Goal: Task Accomplishment & Management: Use online tool/utility

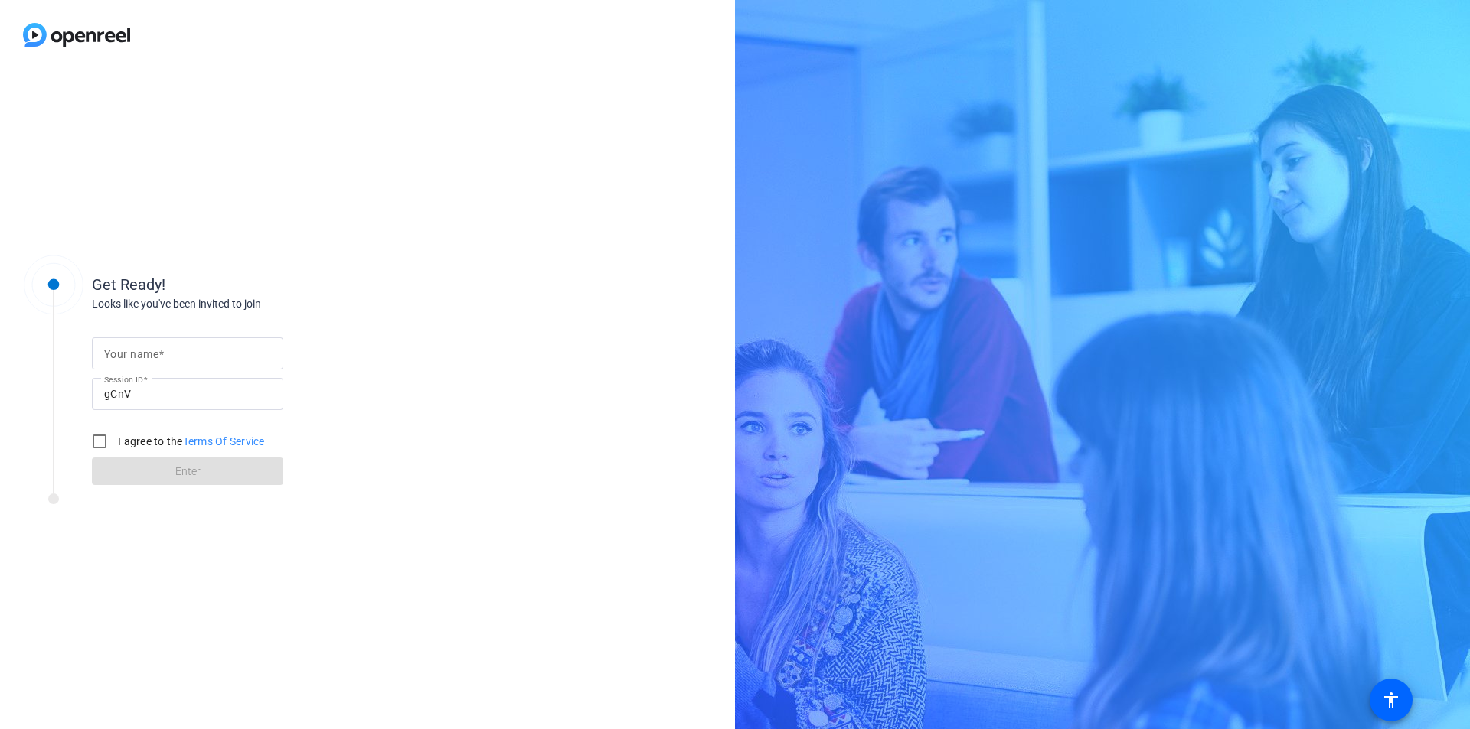
click at [157, 353] on mat-label "Your name" at bounding box center [131, 354] width 54 height 12
click at [157, 353] on input "Your name" at bounding box center [187, 353] width 167 height 18
type input "Sheng-Wei Pan"
click at [101, 443] on input "I agree to the Terms Of Service" at bounding box center [99, 441] width 31 height 31
checkbox input "true"
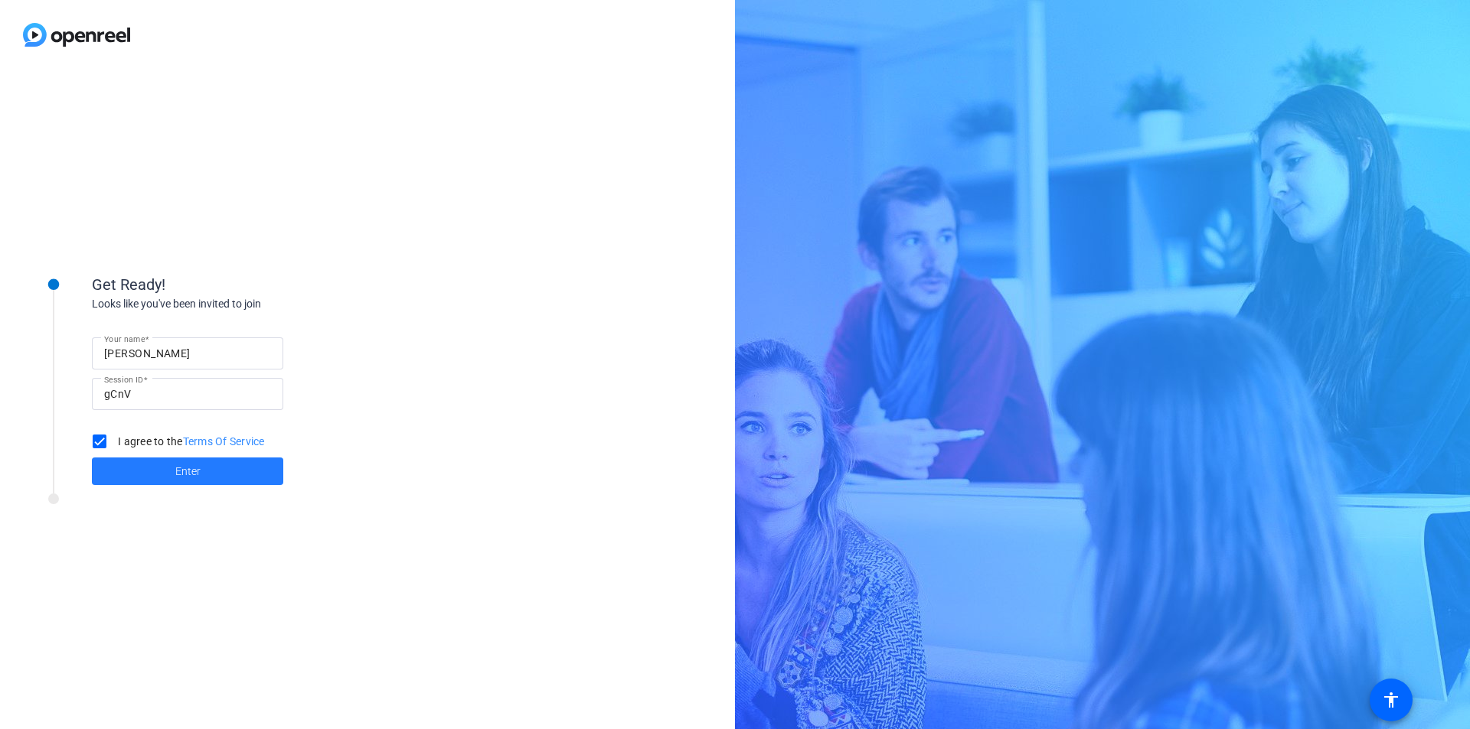
click at [175, 471] on span "Enter" at bounding box center [187, 472] width 25 height 16
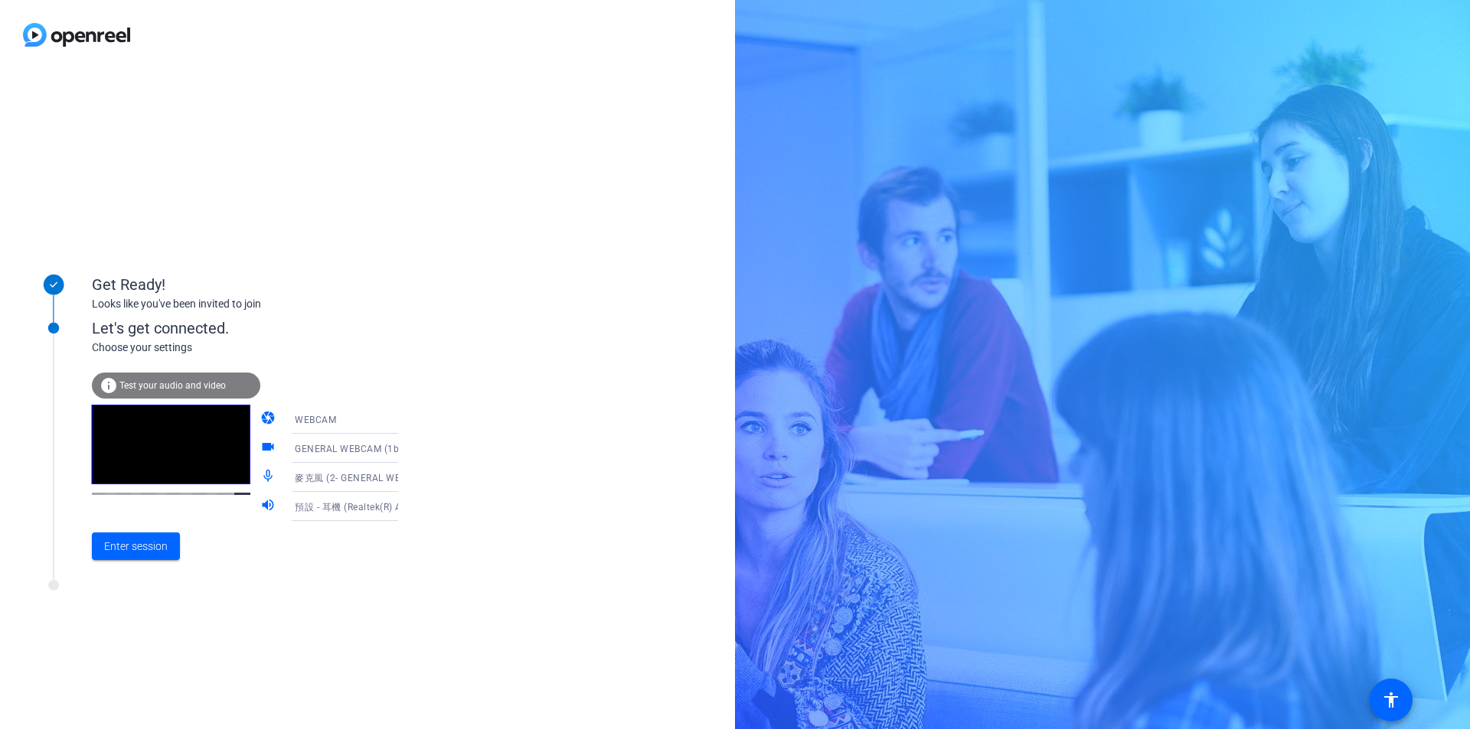
click at [167, 380] on span "Test your audio and video" at bounding box center [172, 385] width 106 height 11
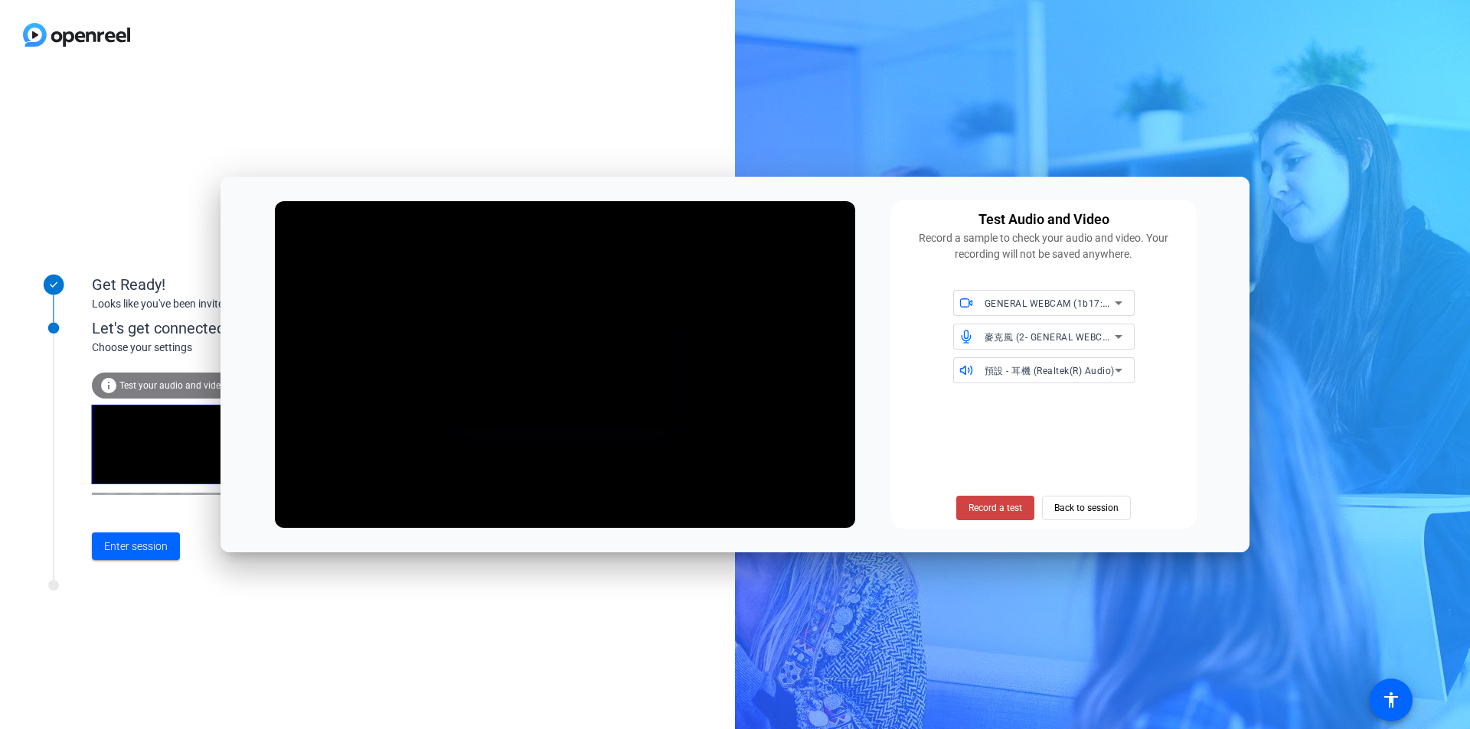
drag, startPoint x: 550, startPoint y: 191, endPoint x: 692, endPoint y: 76, distance: 182.3
click at [692, 70] on body "Accessibility Screen-Reader Guide, Feedback, and Issue Reporting | New window G…" at bounding box center [735, 364] width 1470 height 729
click at [915, 437] on div "Record a test Back to session" at bounding box center [1043, 458] width 288 height 125
click at [1053, 299] on span "GENERAL WEBCAM (1b17:0211)" at bounding box center [1056, 303] width 145 height 12
click at [1053, 299] on div at bounding box center [735, 364] width 1470 height 729
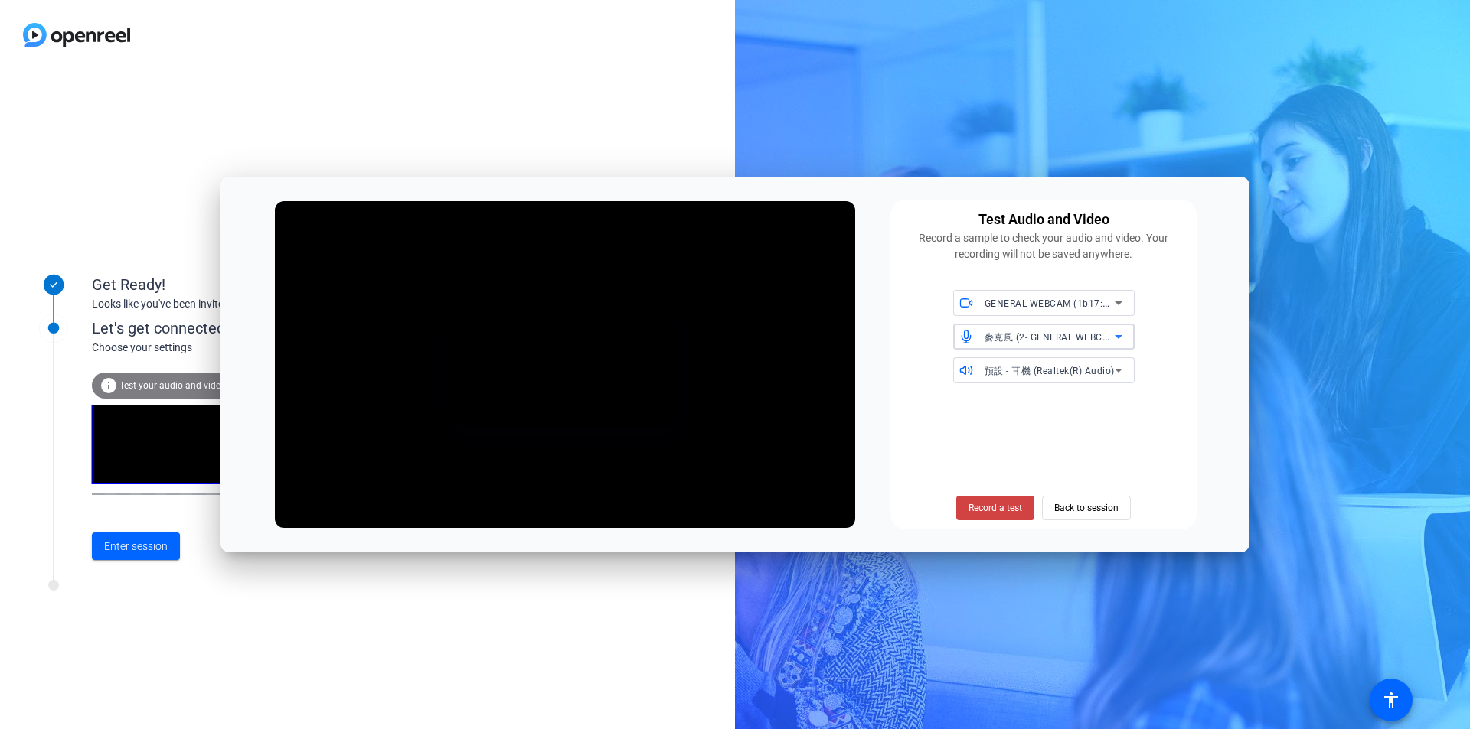
click at [996, 343] on div "麥克風 (2- GENERAL WEBCAM) (1b17:0211)" at bounding box center [1049, 337] width 130 height 19
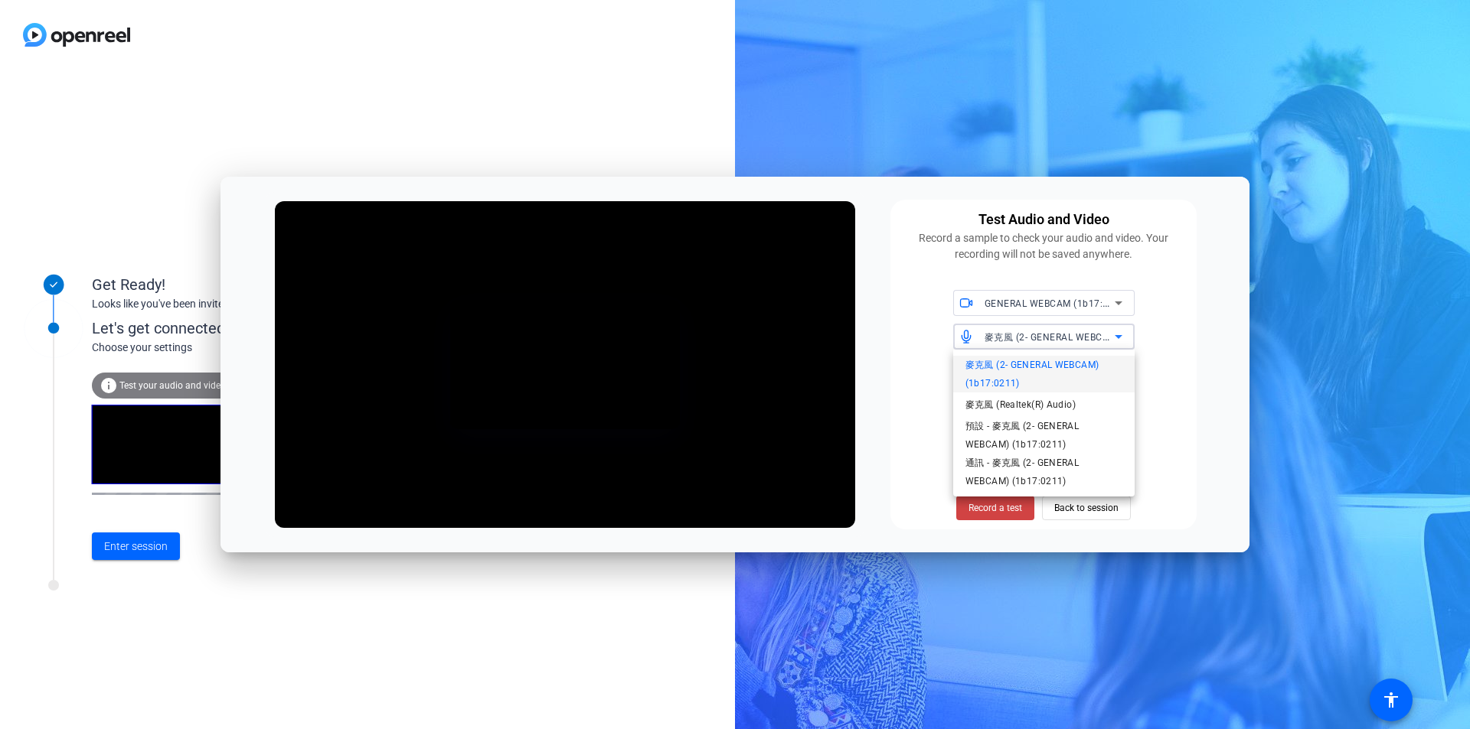
click at [996, 343] on div at bounding box center [735, 364] width 1470 height 729
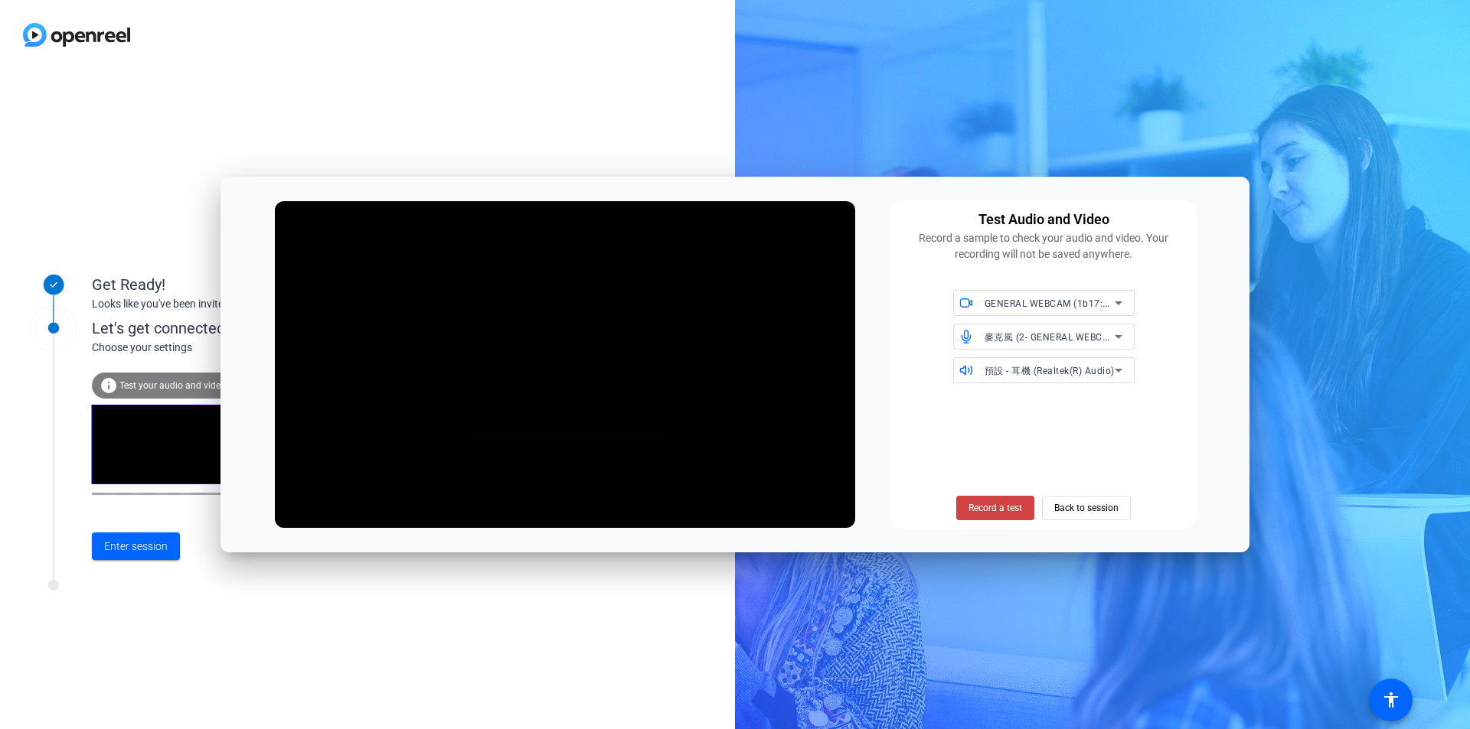
click at [1039, 336] on span "麥克風 (2- GENERAL WEBCAM) (1b17:0211)" at bounding box center [1081, 337] width 194 height 12
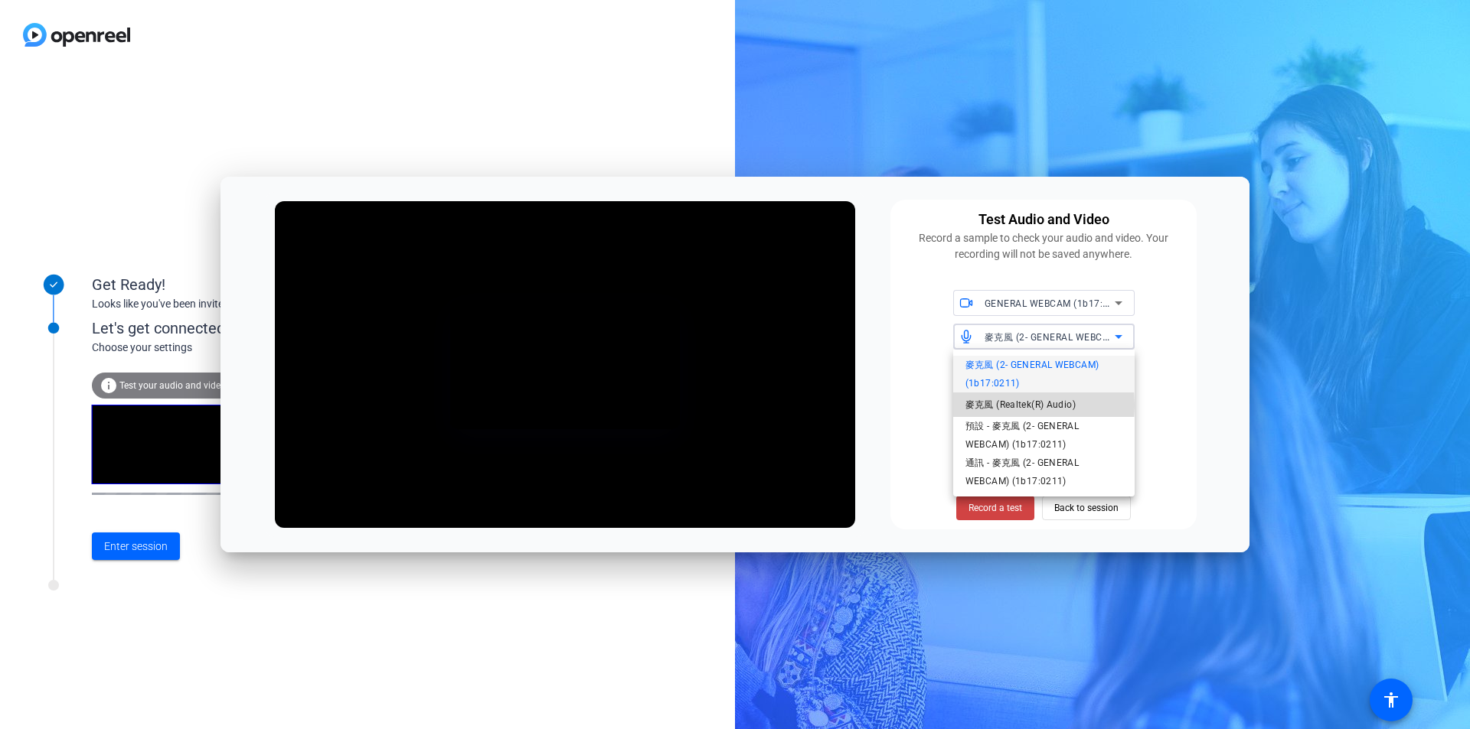
click at [999, 406] on span "麥克風 (Realtek(R) Audio)" at bounding box center [1020, 405] width 110 height 18
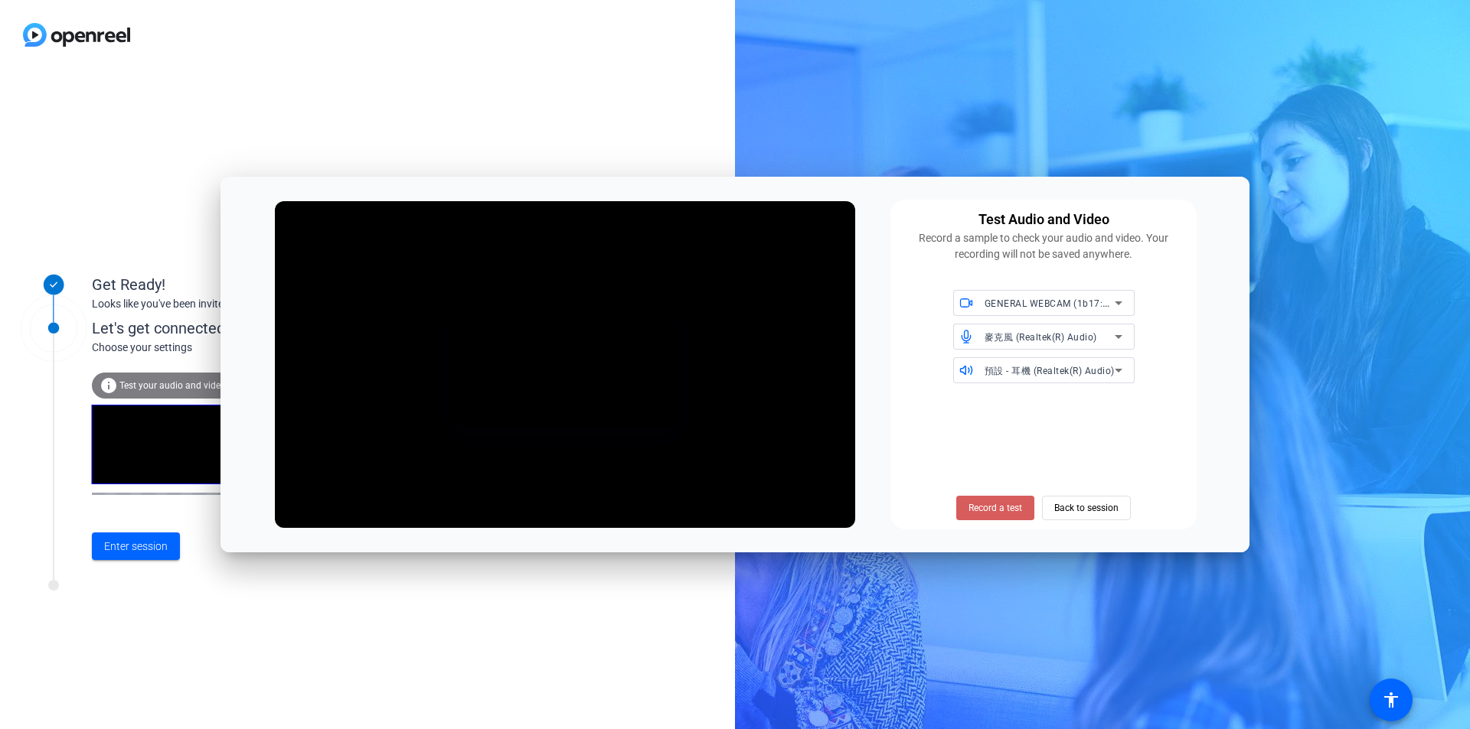
click at [980, 509] on span "Record a test" at bounding box center [995, 508] width 54 height 14
click at [985, 506] on span "Stop Testing (2s)" at bounding box center [996, 508] width 70 height 14
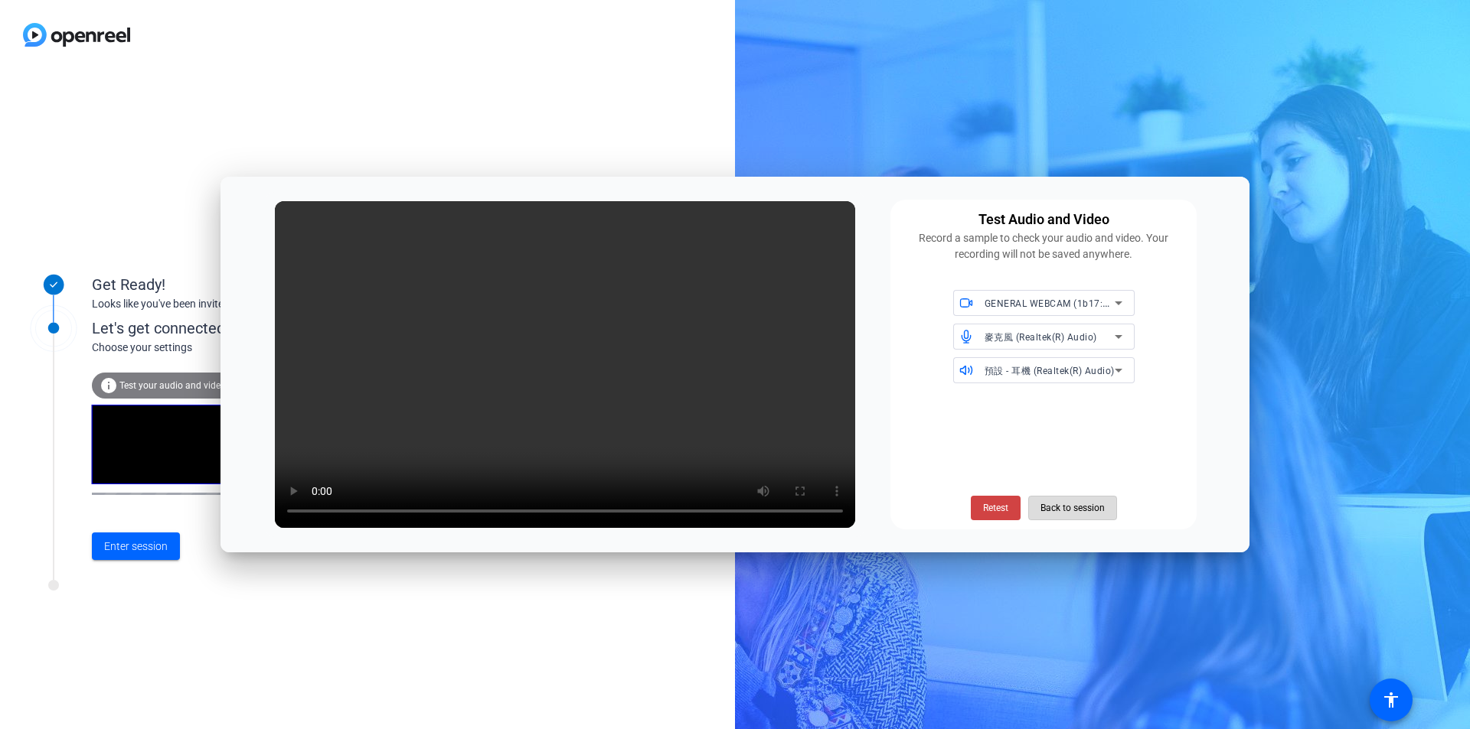
click at [1068, 502] on span "Back to session" at bounding box center [1072, 508] width 64 height 29
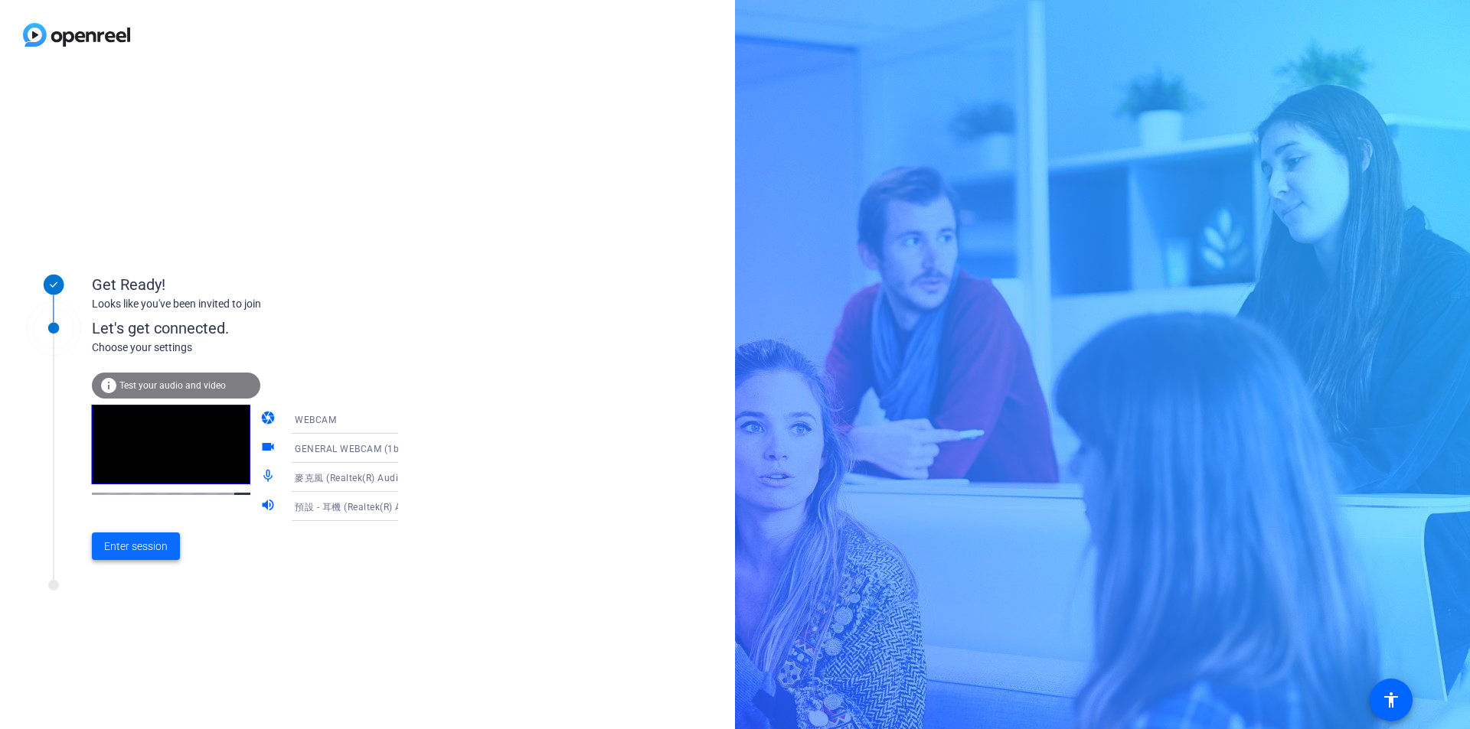
click at [139, 555] on span "Enter session" at bounding box center [136, 547] width 64 height 16
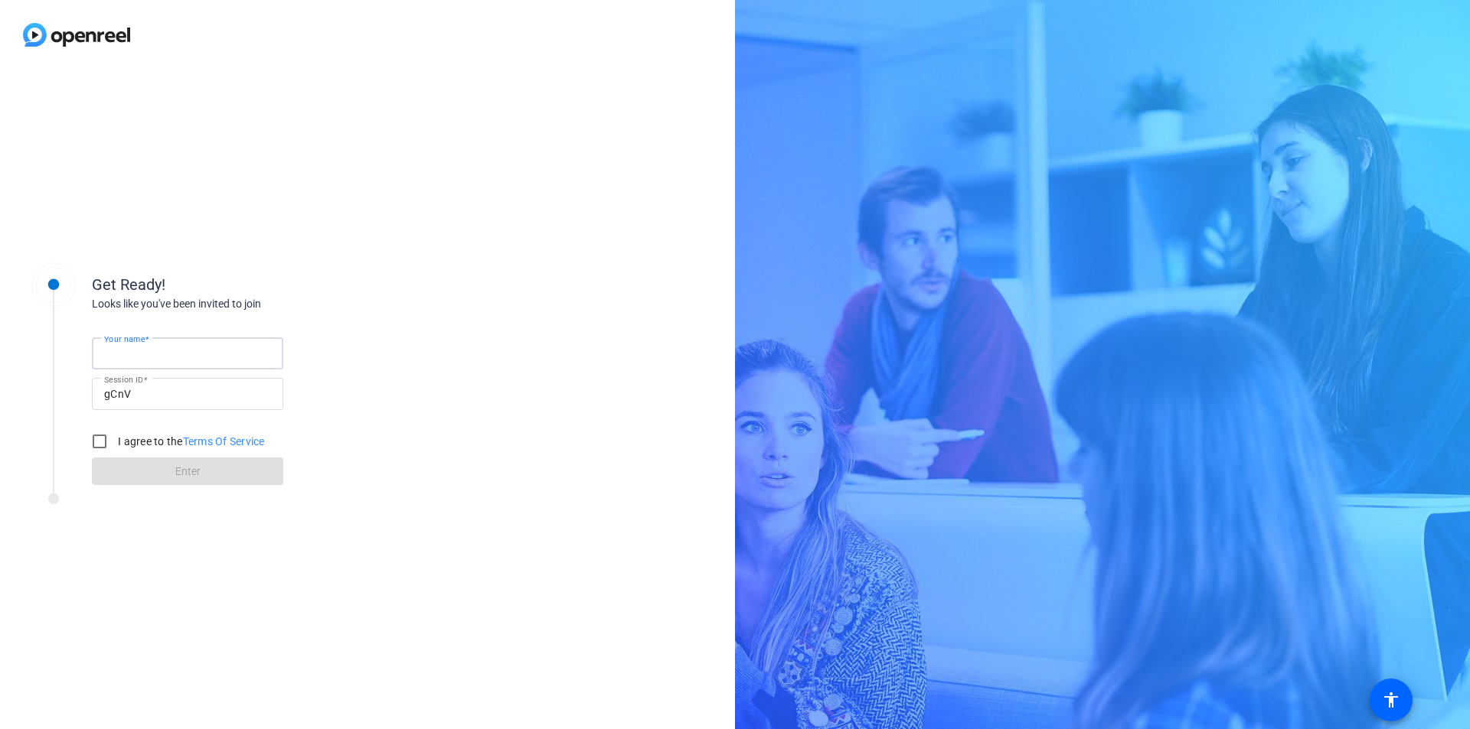
click at [189, 351] on input "Your name" at bounding box center [187, 353] width 167 height 18
type input "[PERSON_NAME]"
click at [107, 443] on input "I agree to the Terms Of Service" at bounding box center [99, 441] width 31 height 31
checkbox input "true"
click at [217, 468] on span at bounding box center [187, 471] width 191 height 37
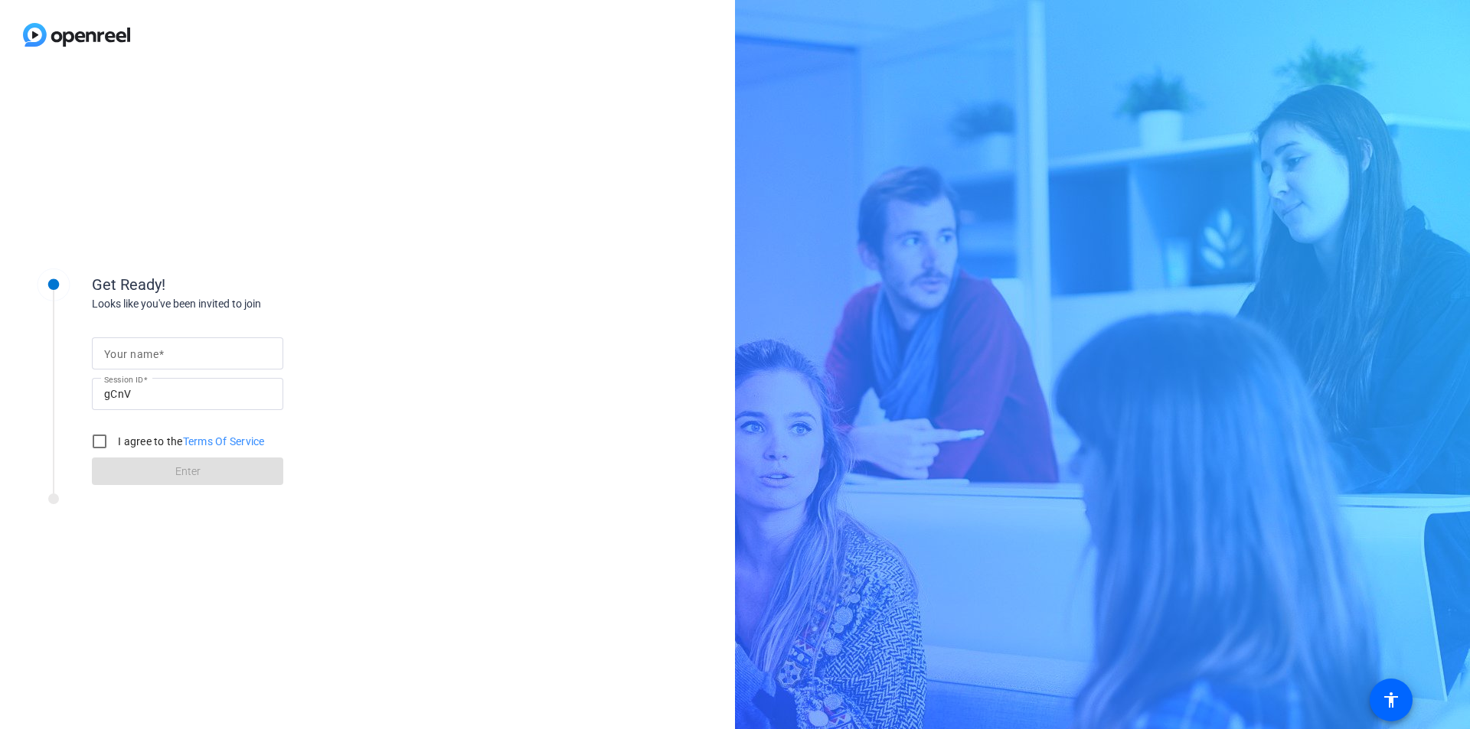
click at [161, 356] on span at bounding box center [160, 354] width 5 height 12
click at [161, 356] on input "Your name" at bounding box center [187, 353] width 167 height 18
click at [148, 352] on input "Your name" at bounding box center [187, 353] width 167 height 18
type input "Sheng-Wei Pan"
click at [99, 442] on input "I agree to the Terms Of Service" at bounding box center [99, 441] width 31 height 31
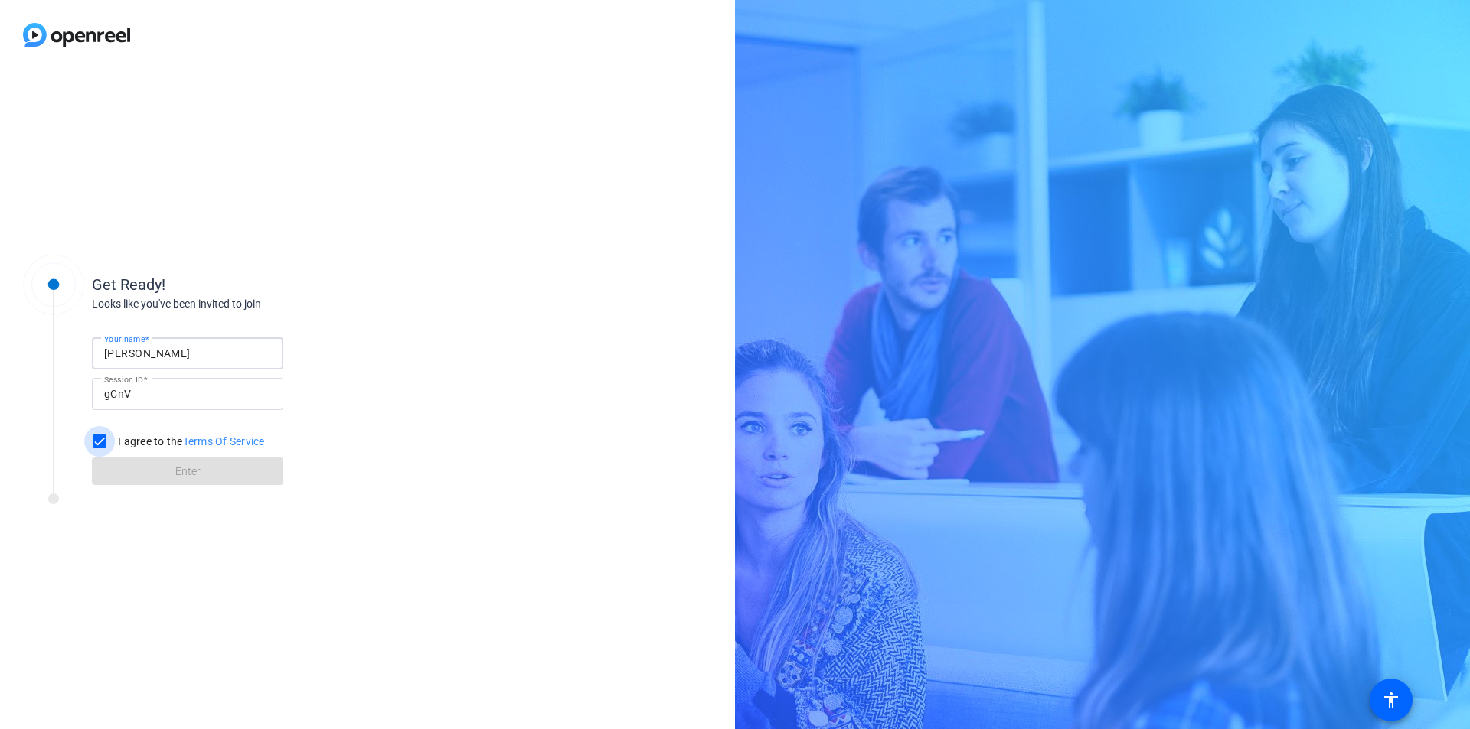
checkbox input "true"
click at [175, 475] on span "Enter" at bounding box center [187, 472] width 25 height 16
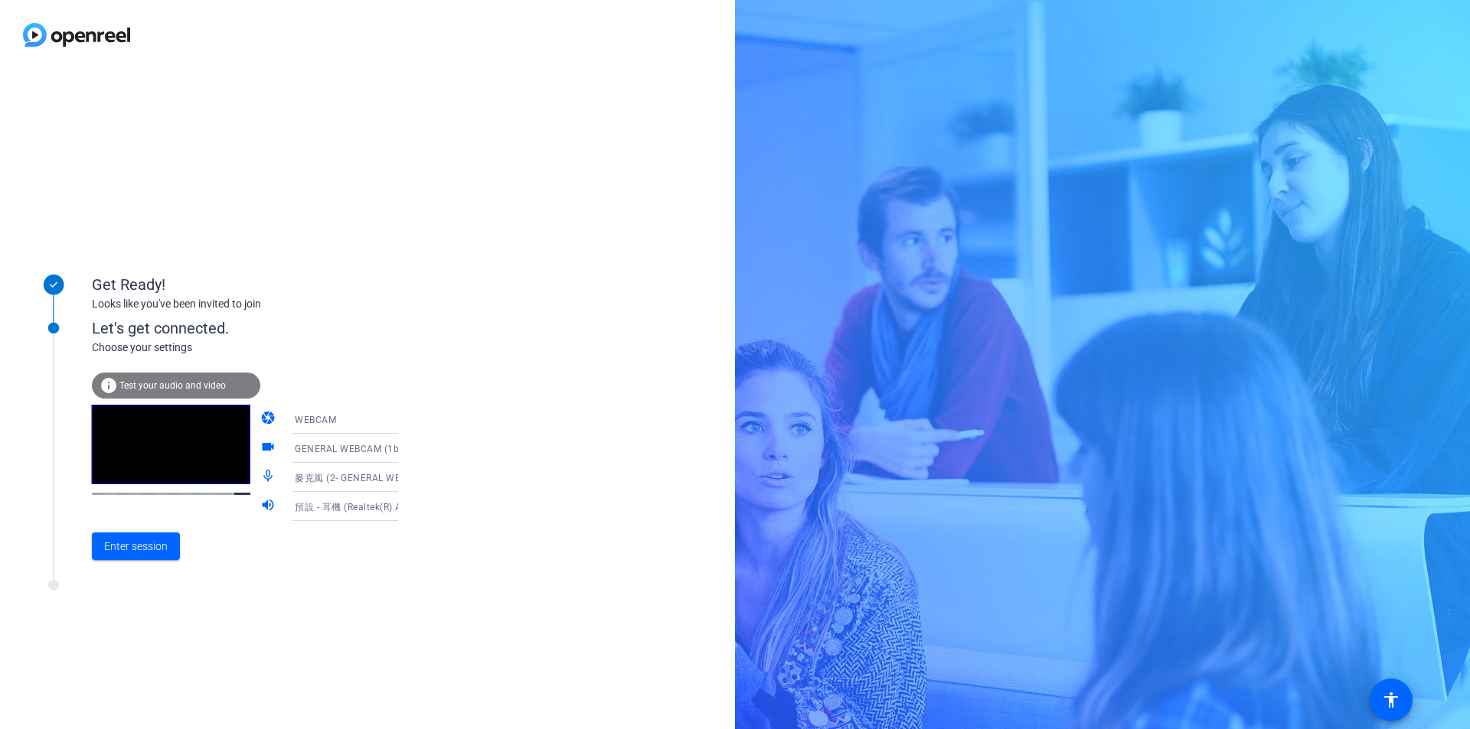
click at [185, 380] on span "Test your audio and video" at bounding box center [172, 385] width 106 height 11
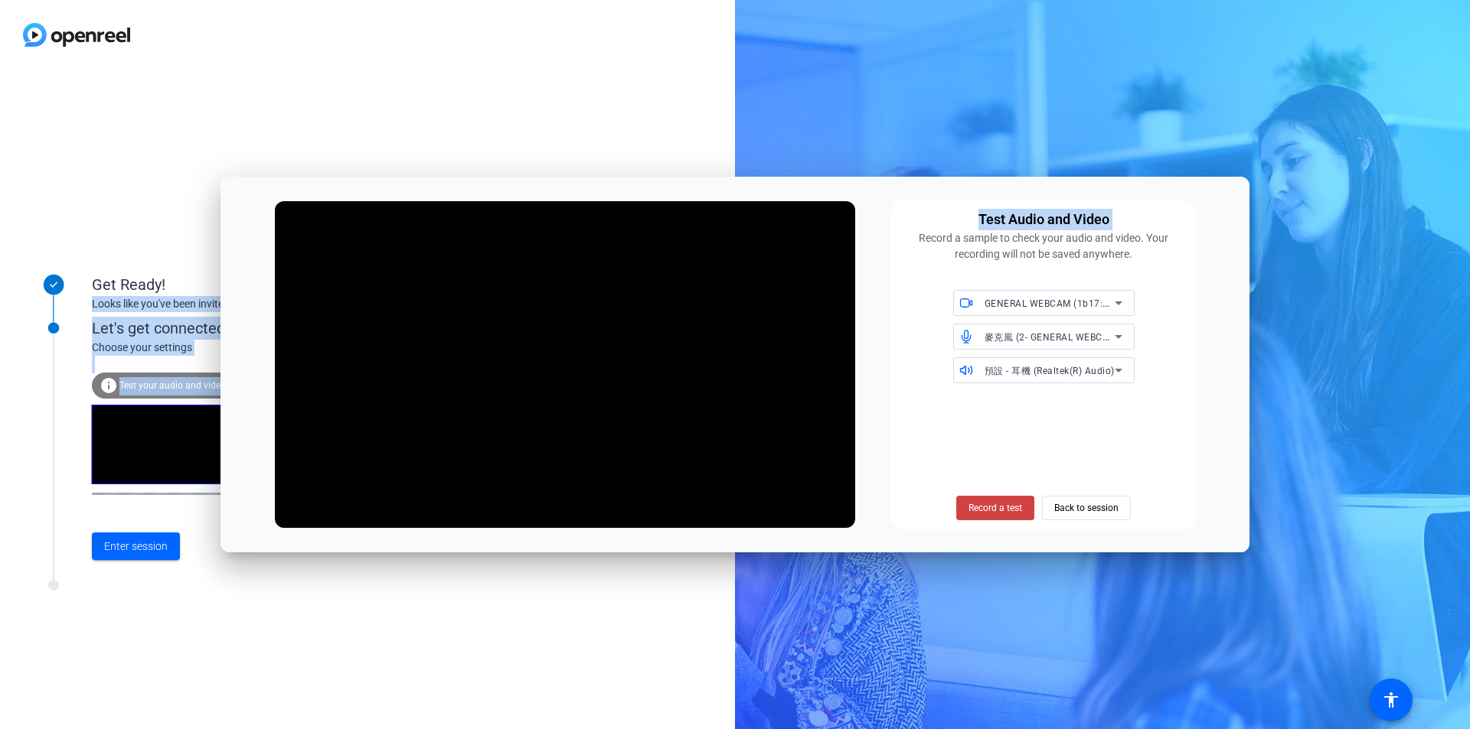
drag, startPoint x: 888, startPoint y: 193, endPoint x: 909, endPoint y: 168, distance: 32.6
click at [909, 168] on body "Accessibility Screen-Reader Guide, Feedback, and Issue Reporting | New window G…" at bounding box center [735, 364] width 1470 height 729
click at [902, 196] on div "Test Audio and Video Record a sample to check your audio and video. Your record…" at bounding box center [734, 365] width 1029 height 376
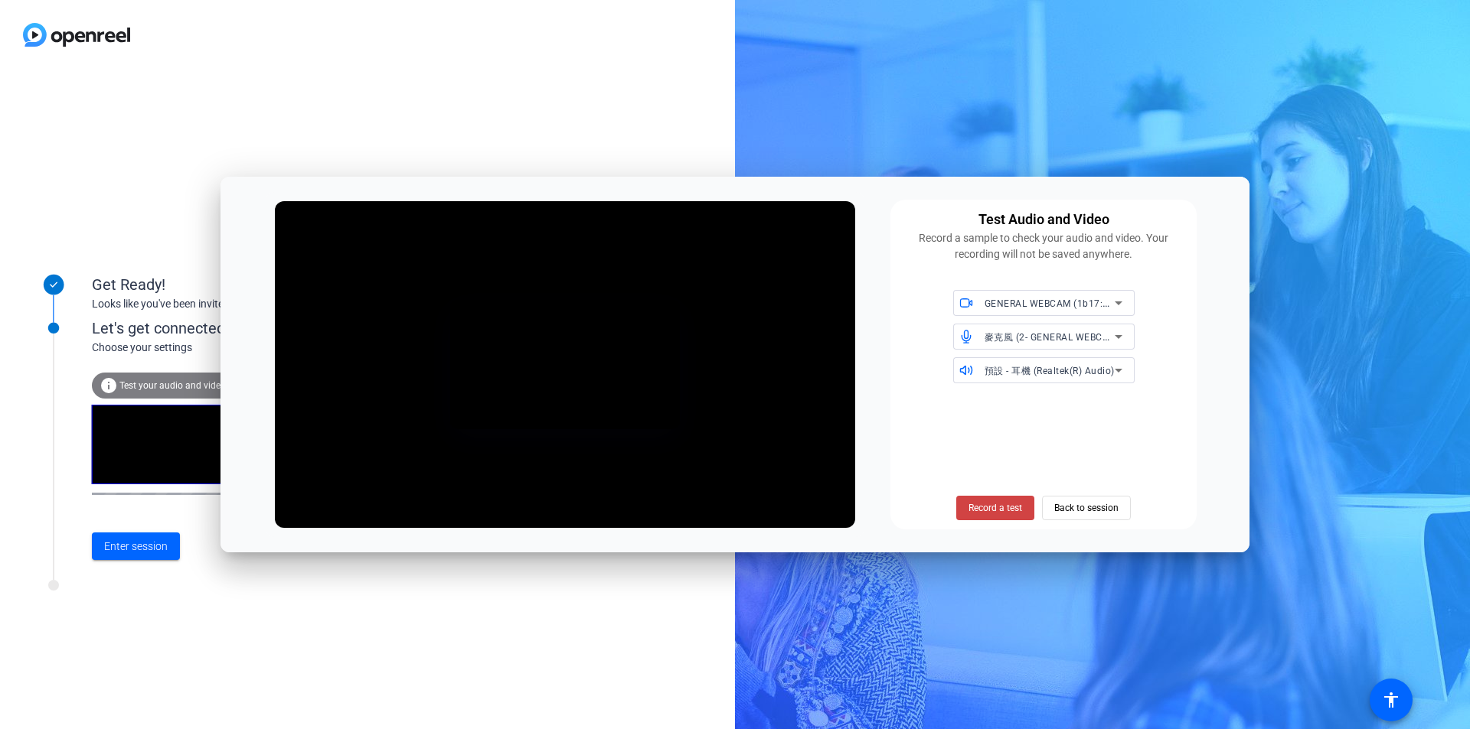
click at [1017, 337] on span "麥克風 (2- GENERAL WEBCAM) (1b17:0211)" at bounding box center [1081, 337] width 194 height 12
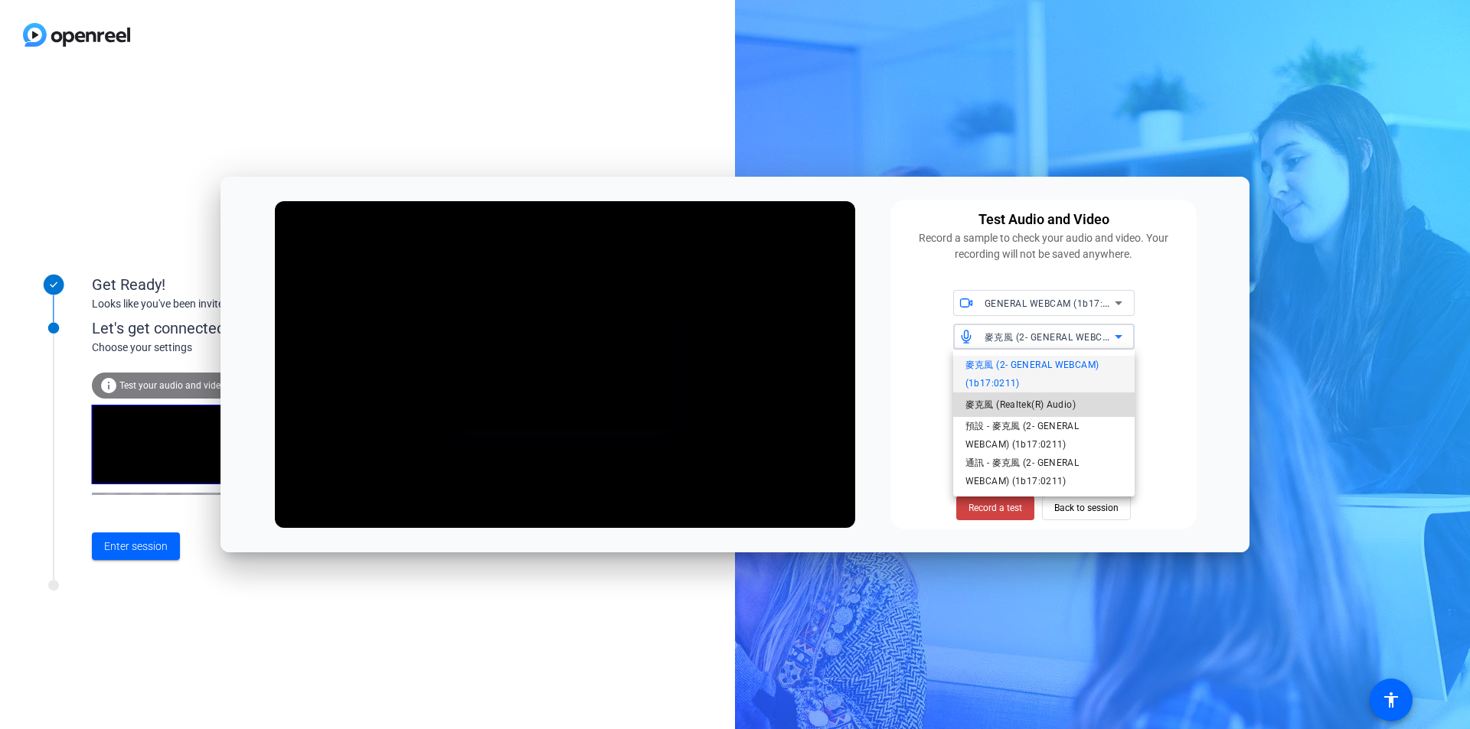
click at [980, 408] on span "麥克風 (Realtek(R) Audio)" at bounding box center [1020, 405] width 110 height 18
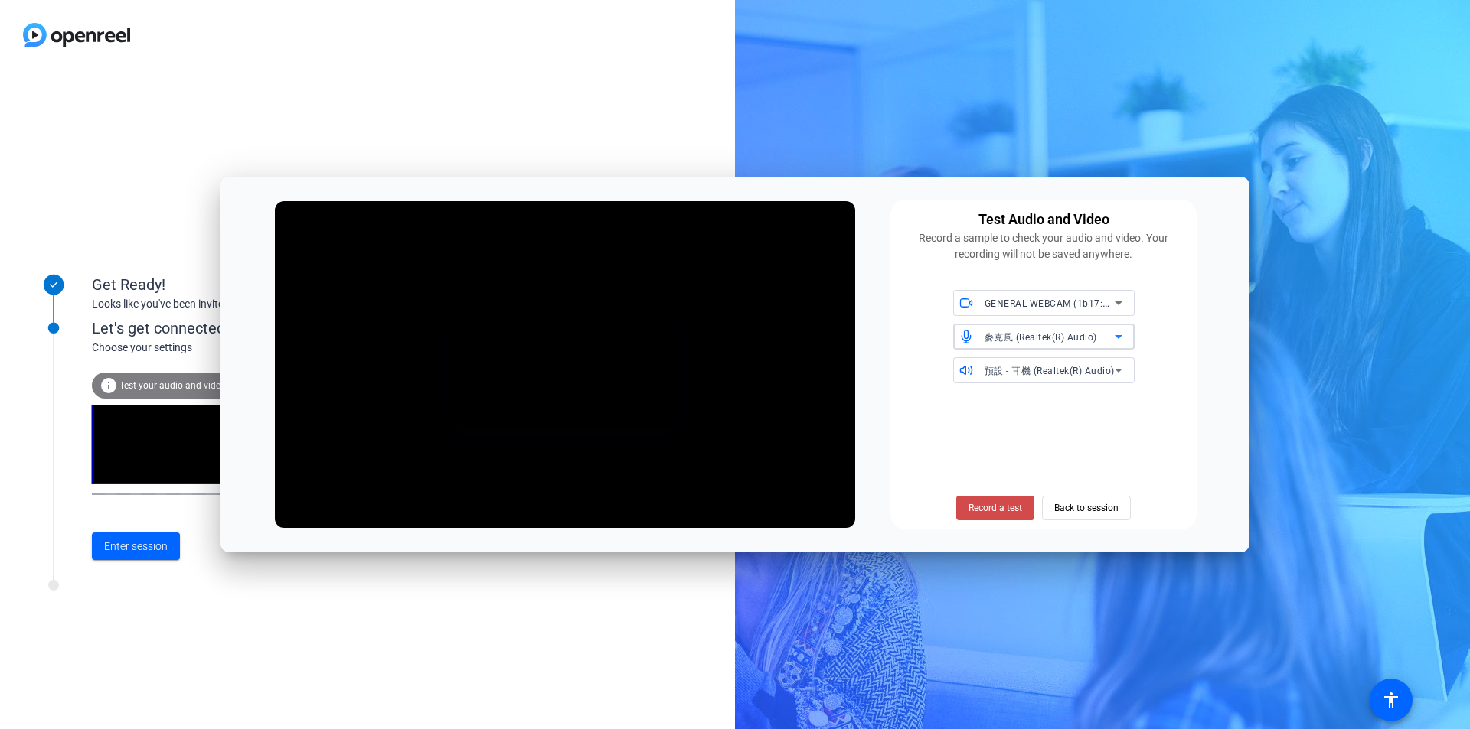
click at [988, 511] on span "Record a test" at bounding box center [995, 508] width 54 height 14
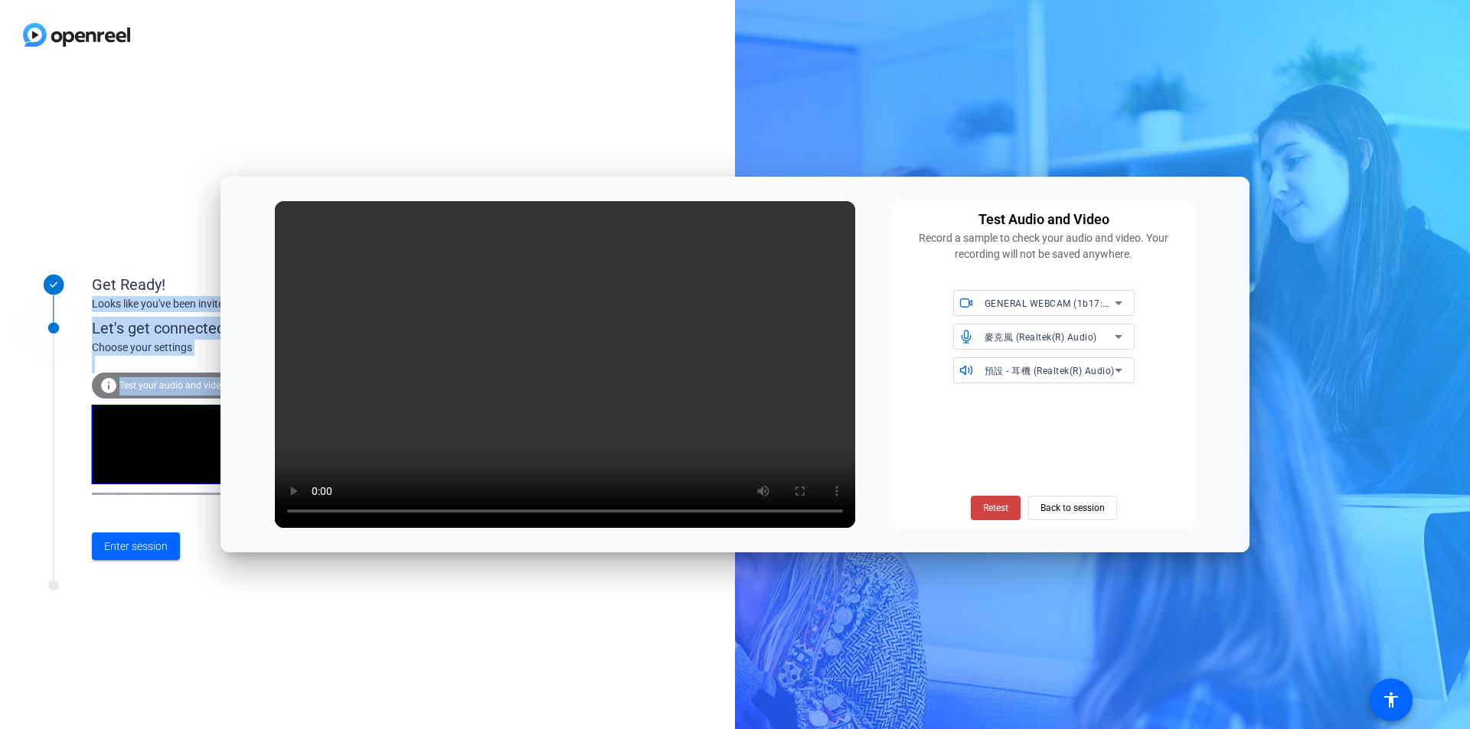
drag, startPoint x: 974, startPoint y: 188, endPoint x: 835, endPoint y: 159, distance: 141.6
click at [791, 155] on body "Accessibility Screen-Reader Guide, Feedback, and Issue Reporting | New window G…" at bounding box center [735, 364] width 1470 height 729
drag, startPoint x: 935, startPoint y: 200, endPoint x: 924, endPoint y: 200, distance: 10.7
click at [930, 200] on div "Test Audio and Video Record a sample to check your audio and video. Your record…" at bounding box center [1043, 365] width 306 height 330
click at [993, 506] on span "Retest" at bounding box center [995, 508] width 25 height 14
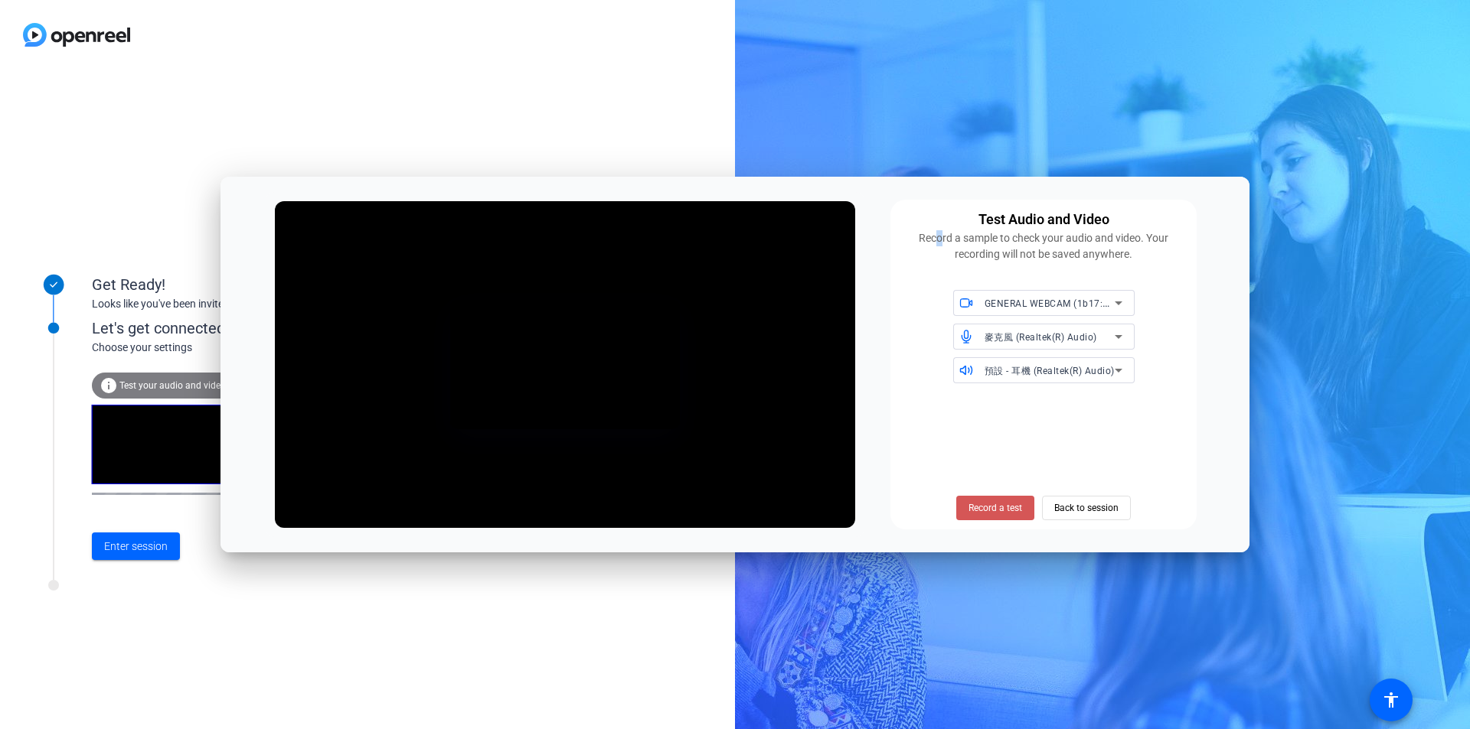
click at [993, 506] on span "Record a test" at bounding box center [995, 508] width 54 height 14
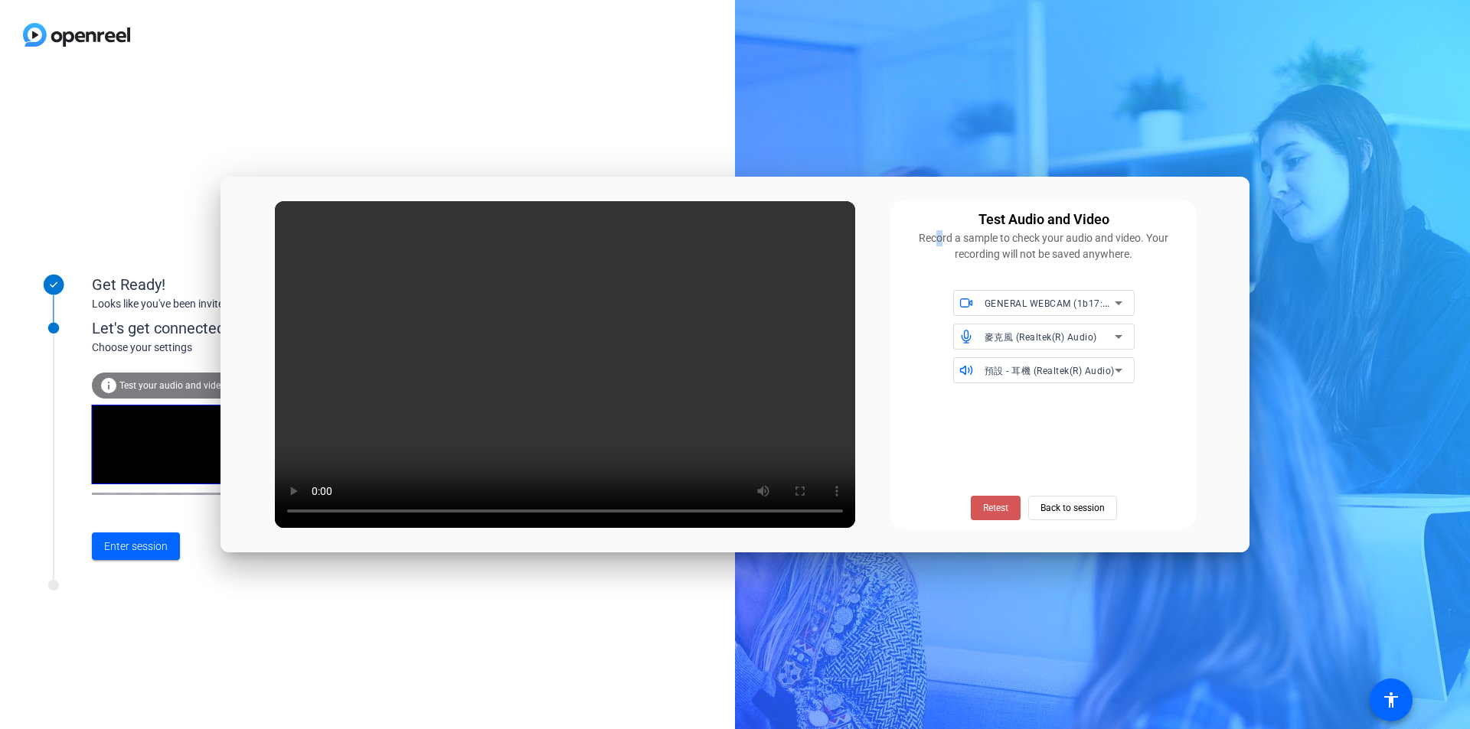
click at [993, 506] on span "Retest" at bounding box center [995, 508] width 25 height 14
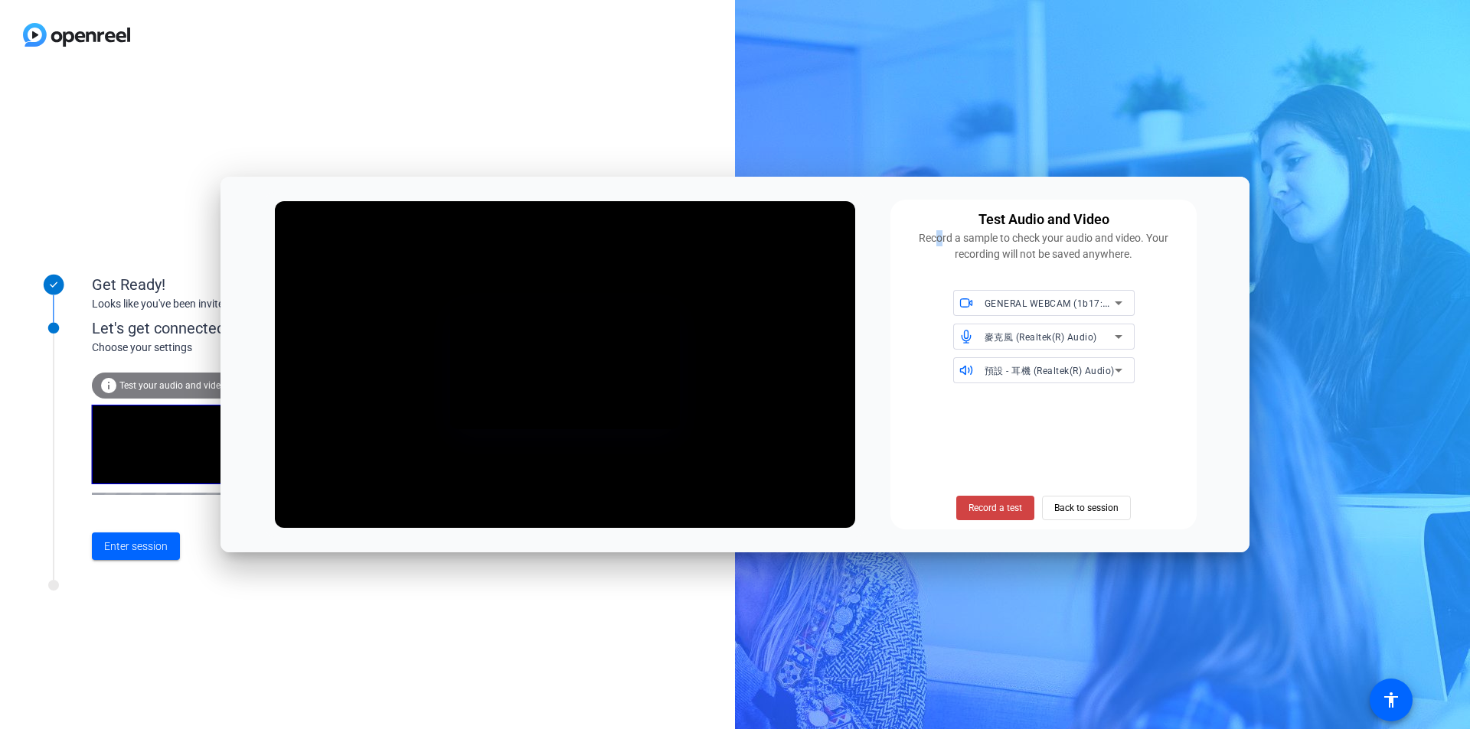
click at [993, 506] on span "Record a test" at bounding box center [995, 508] width 54 height 14
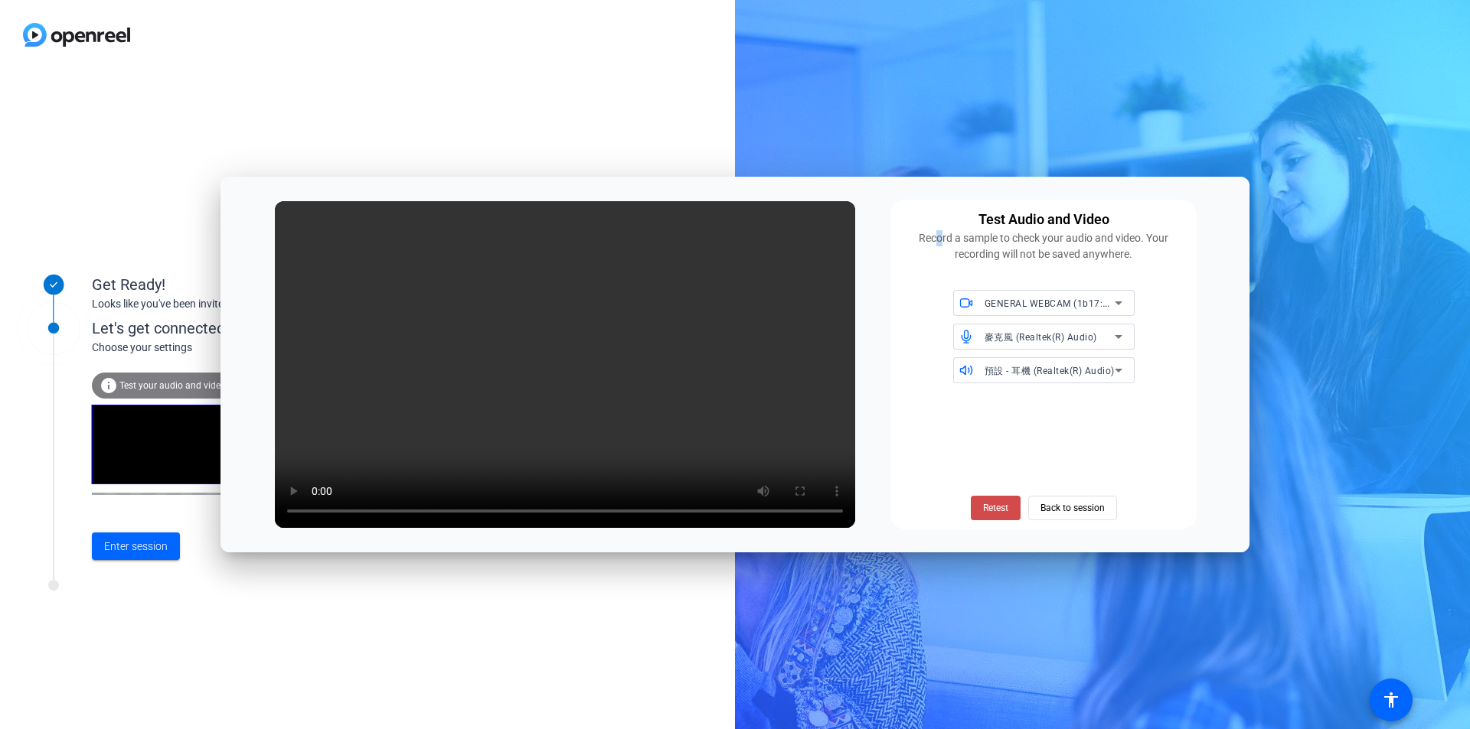
click at [988, 507] on span "Retest" at bounding box center [995, 508] width 25 height 14
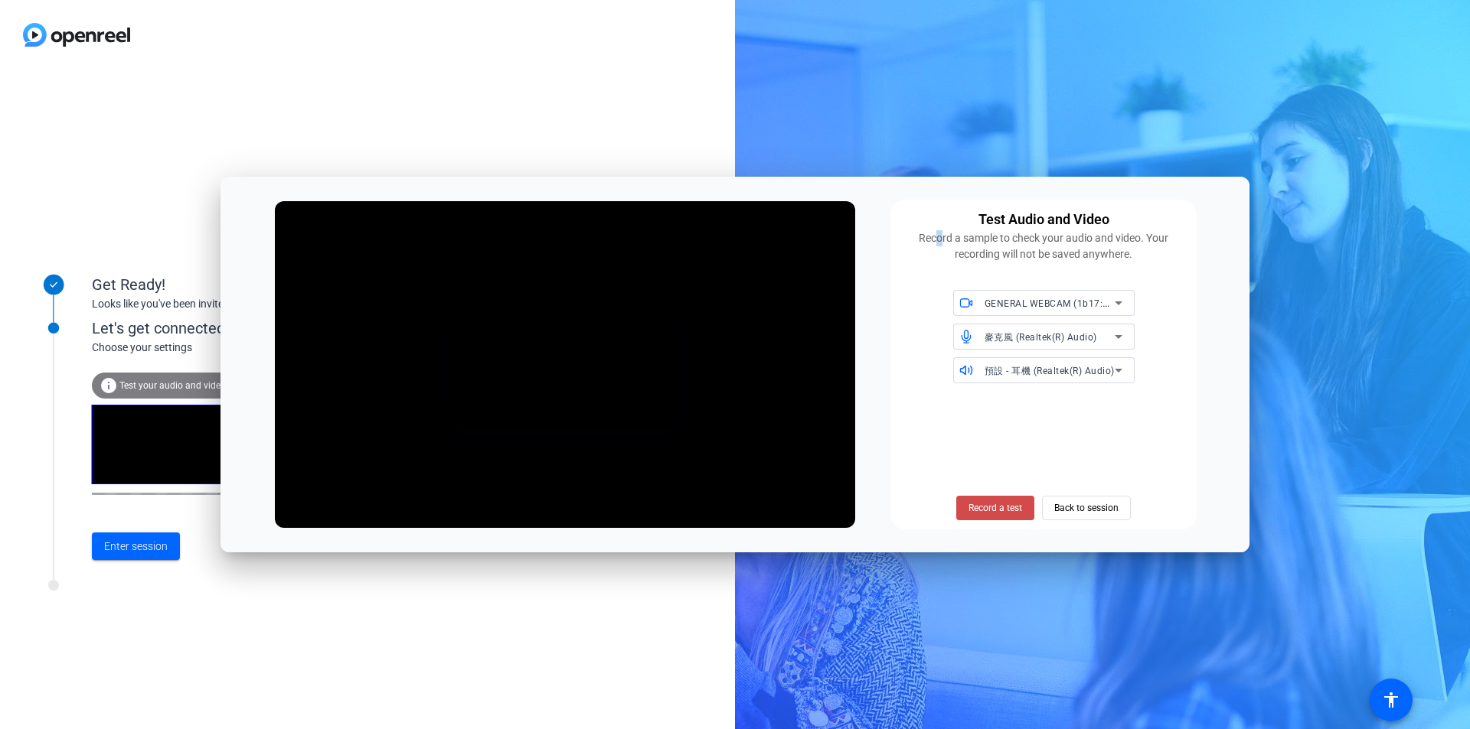
click at [993, 504] on span "Record a test" at bounding box center [995, 508] width 54 height 14
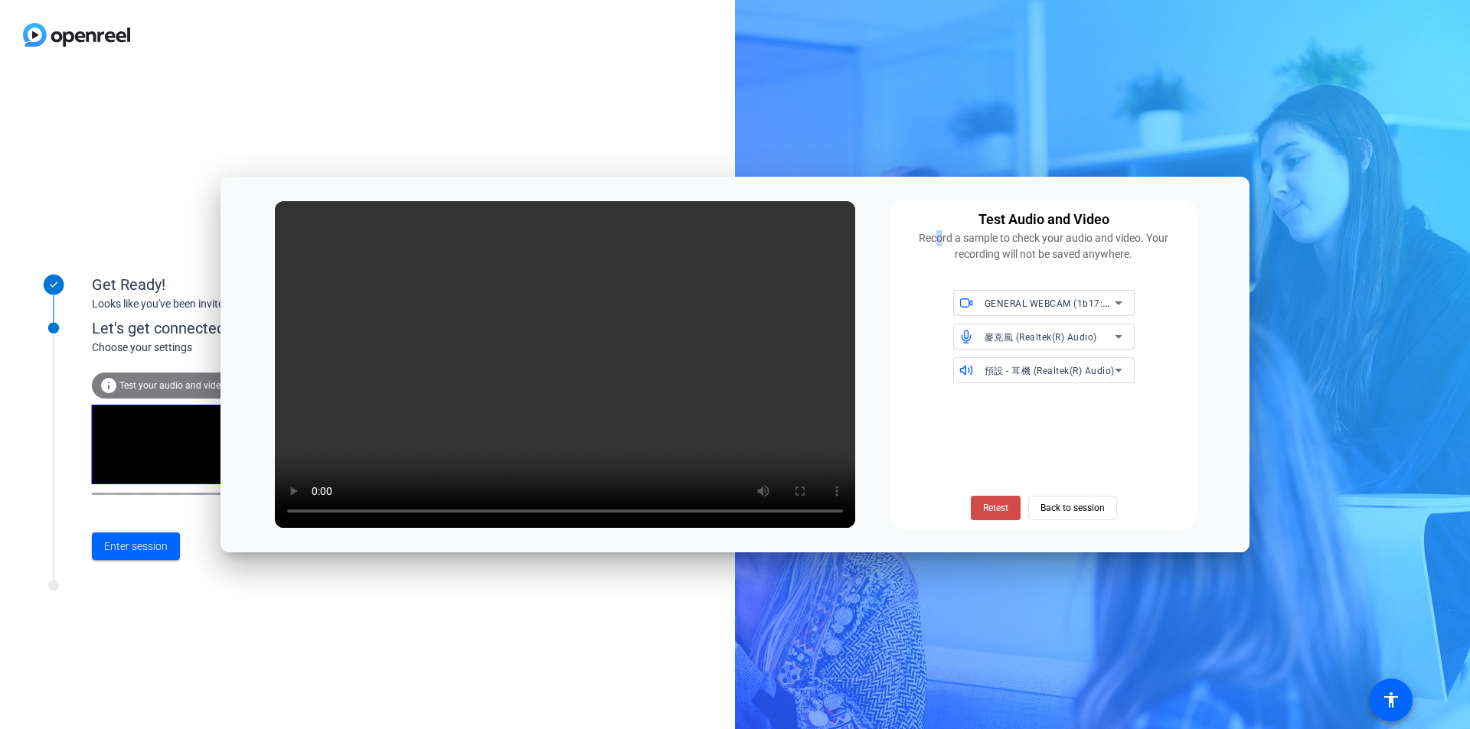
click at [989, 512] on span "Retest" at bounding box center [995, 508] width 25 height 14
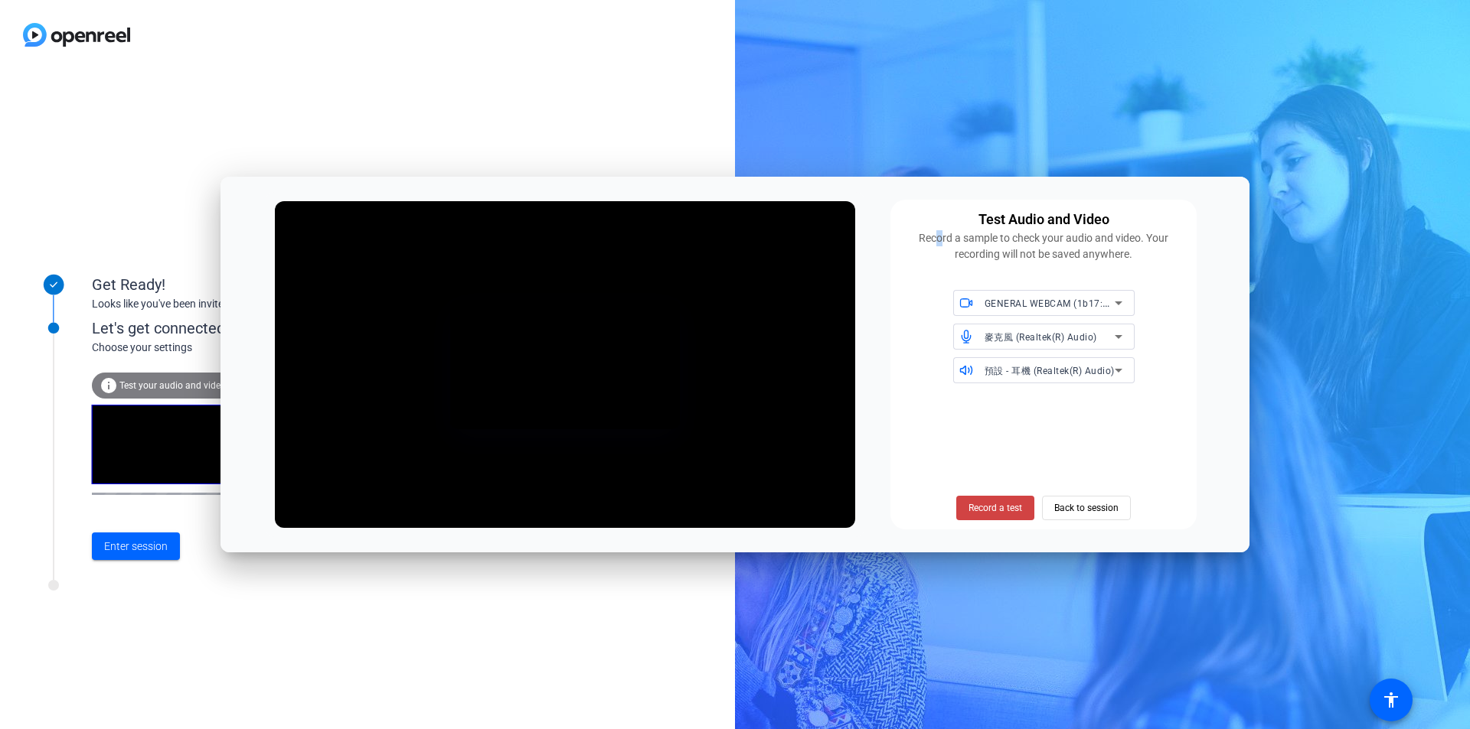
click at [989, 512] on span "Record a test" at bounding box center [995, 508] width 54 height 14
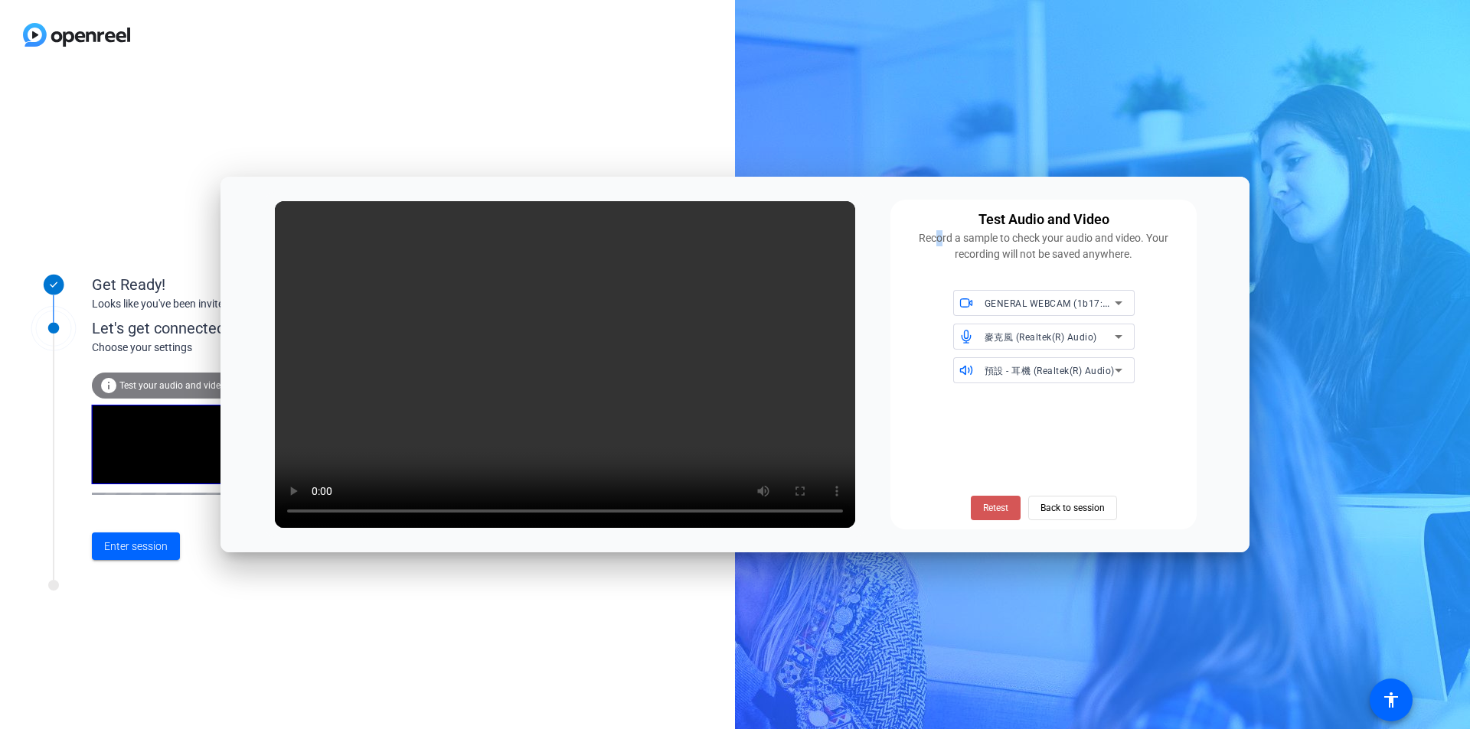
click at [989, 512] on span "Retest" at bounding box center [995, 508] width 25 height 14
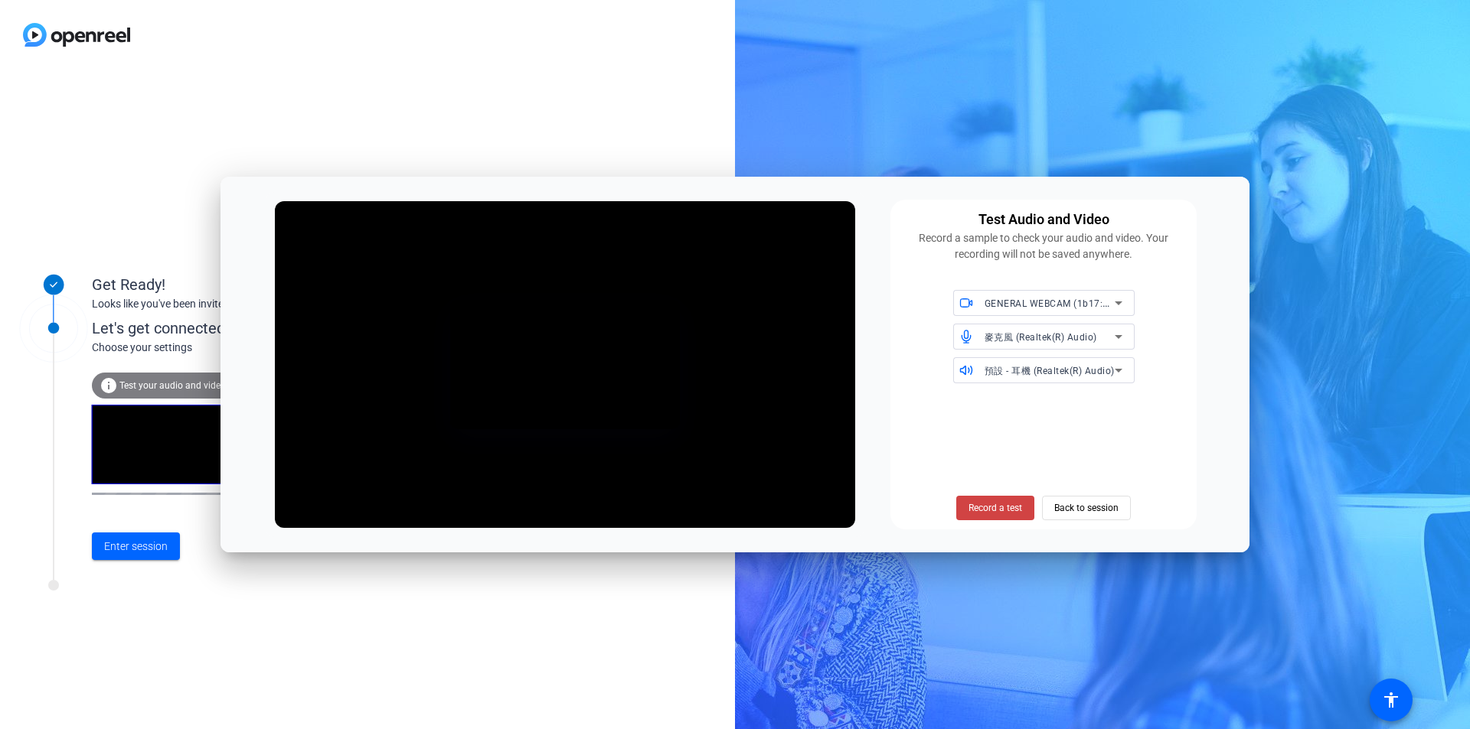
drag, startPoint x: 710, startPoint y: 191, endPoint x: 811, endPoint y: -39, distance: 251.2
click at [811, 0] on html "Accessibility Screen-Reader Guide, Feedback, and Issue Reporting | New window G…" at bounding box center [735, 364] width 1470 height 729
click at [1000, 509] on span "Record a test" at bounding box center [995, 508] width 54 height 14
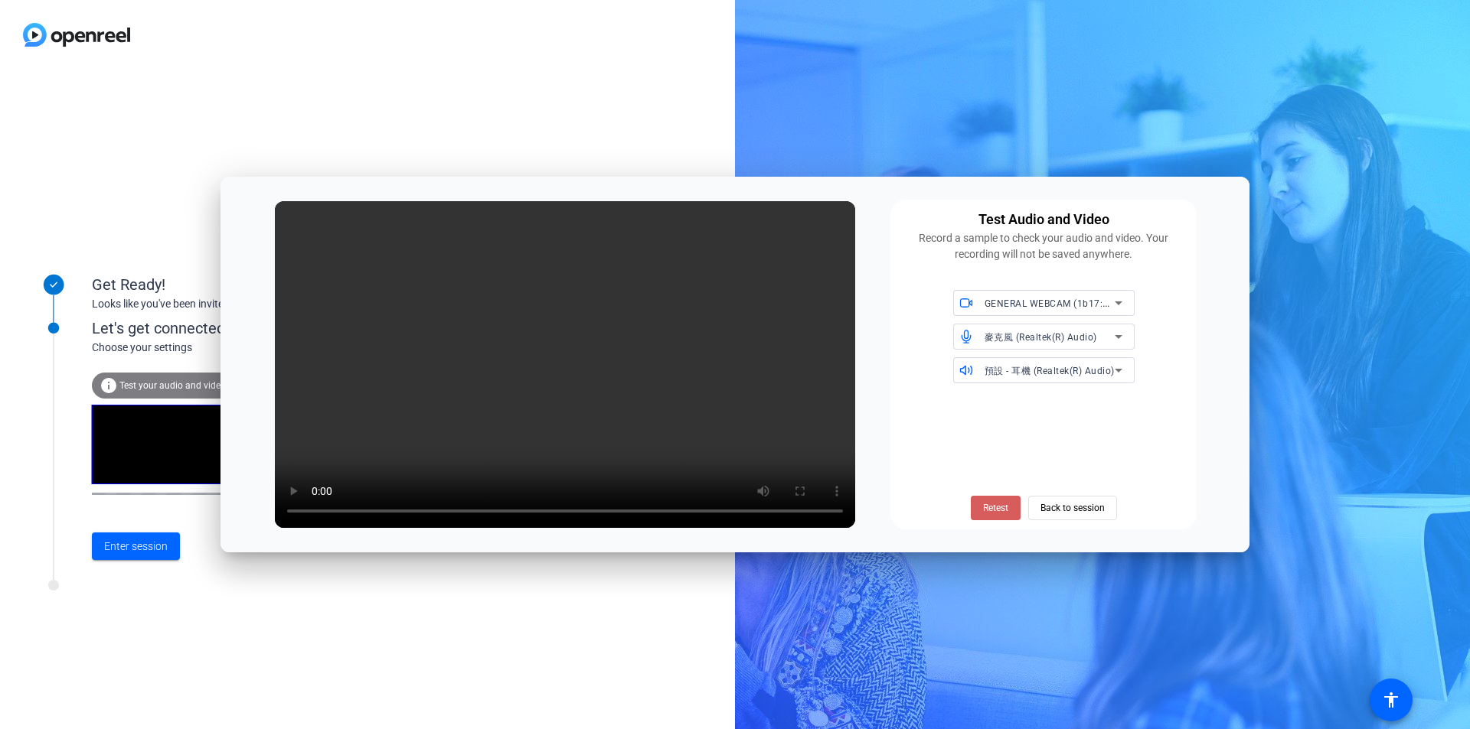
click at [980, 507] on span at bounding box center [996, 508] width 50 height 37
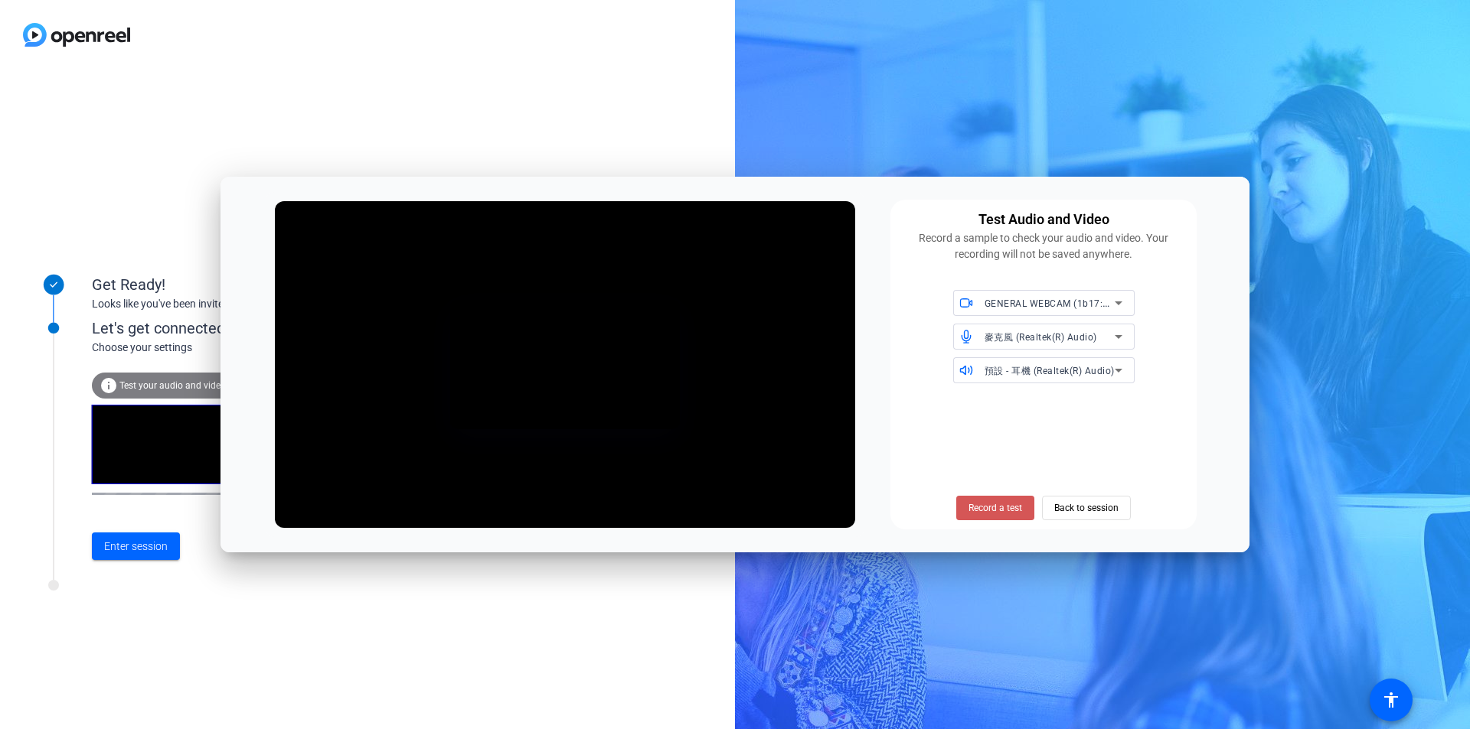
click at [980, 507] on span "Record a test" at bounding box center [995, 508] width 54 height 14
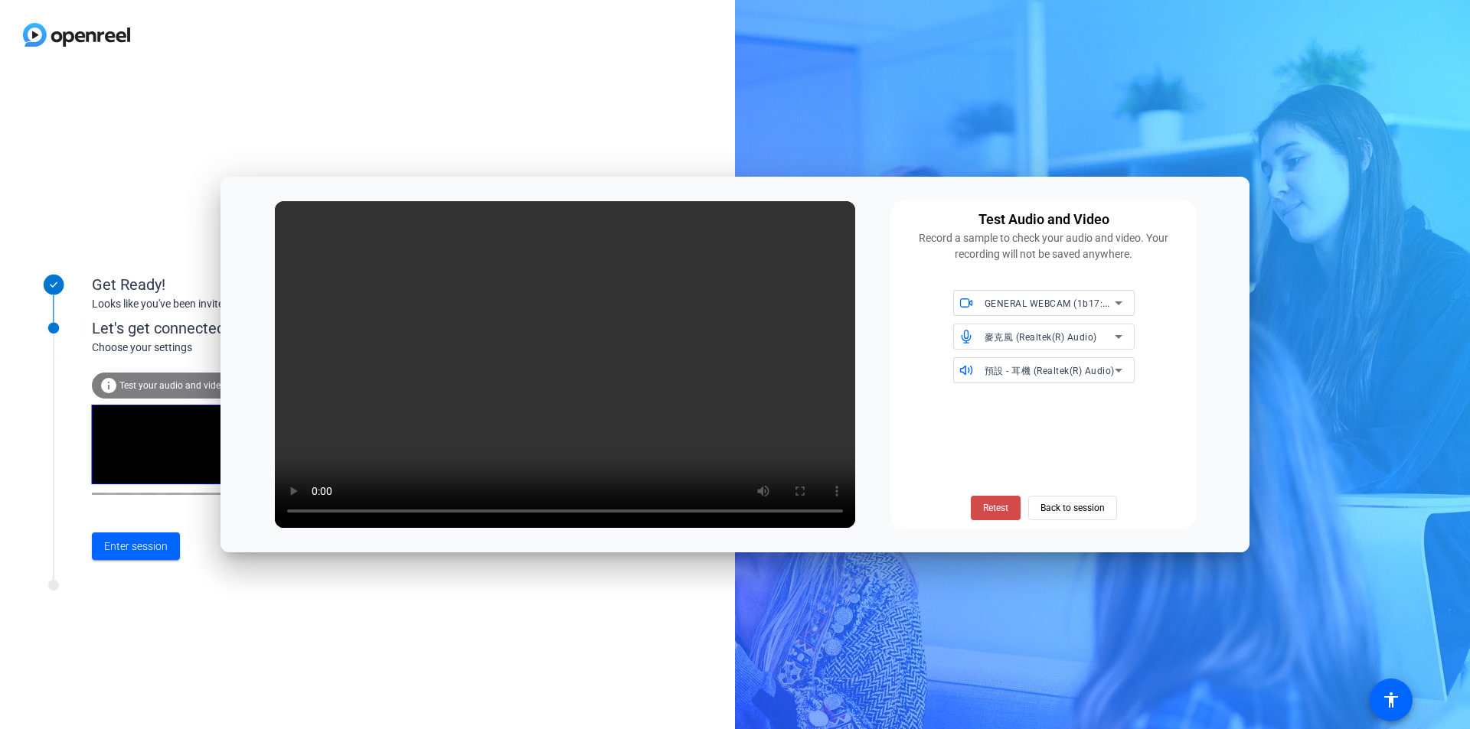
click at [991, 514] on span "Retest" at bounding box center [995, 508] width 25 height 14
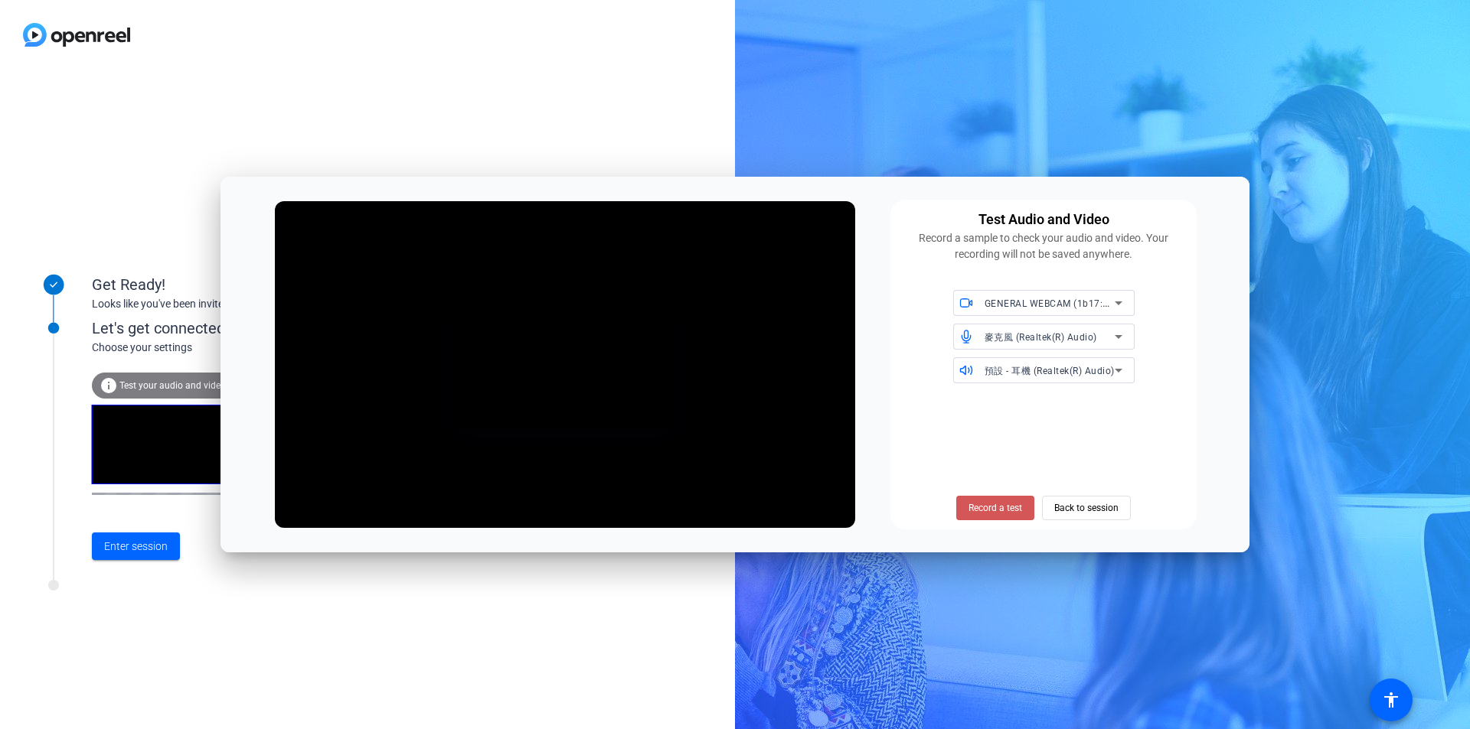
drag, startPoint x: 991, startPoint y: 514, endPoint x: 1075, endPoint y: 631, distance: 144.2
click at [1075, 631] on body "Accessibility Screen-Reader Guide, Feedback, and Issue Reporting | New window G…" at bounding box center [735, 364] width 1470 height 729
click at [470, 186] on div "Test Audio and Video Record a sample to check your audio and video. Your record…" at bounding box center [734, 365] width 1029 height 376
click at [440, 73] on div "Get Ready! Looks like you've been invited to join Let's get connected. Choose y…" at bounding box center [367, 400] width 735 height 660
click at [993, 506] on span "Record a test" at bounding box center [995, 508] width 54 height 14
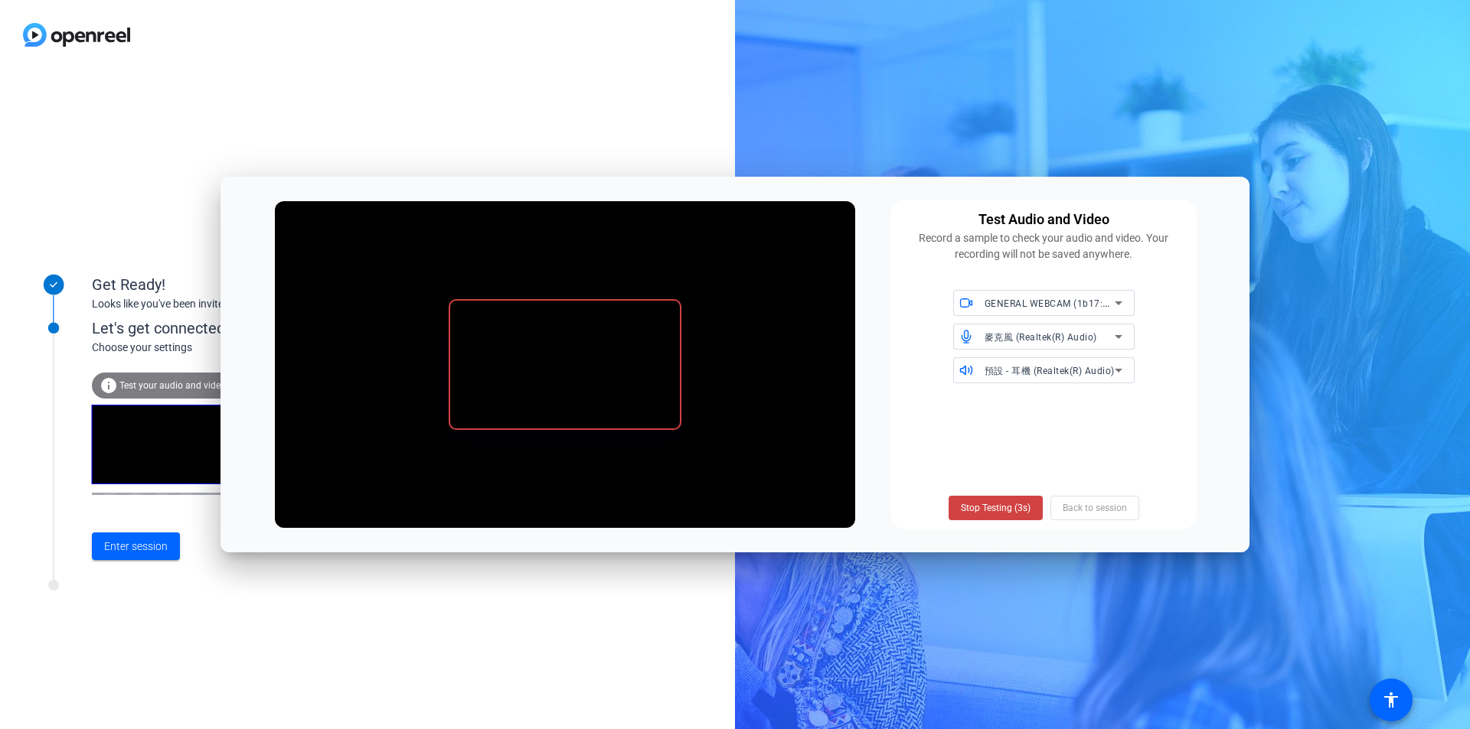
click at [993, 506] on span "Stop Testing (3s)" at bounding box center [996, 508] width 70 height 14
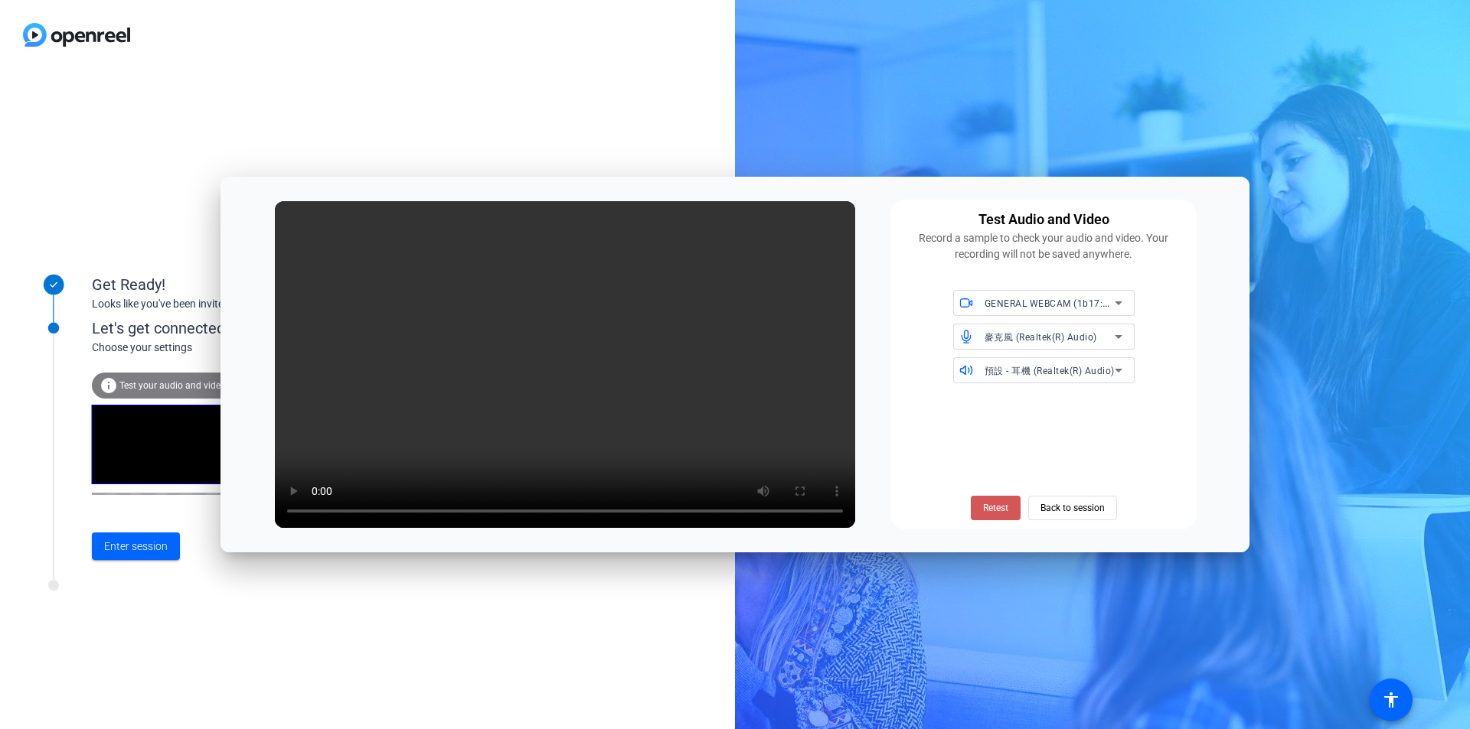
click at [993, 506] on span "Retest" at bounding box center [995, 508] width 25 height 14
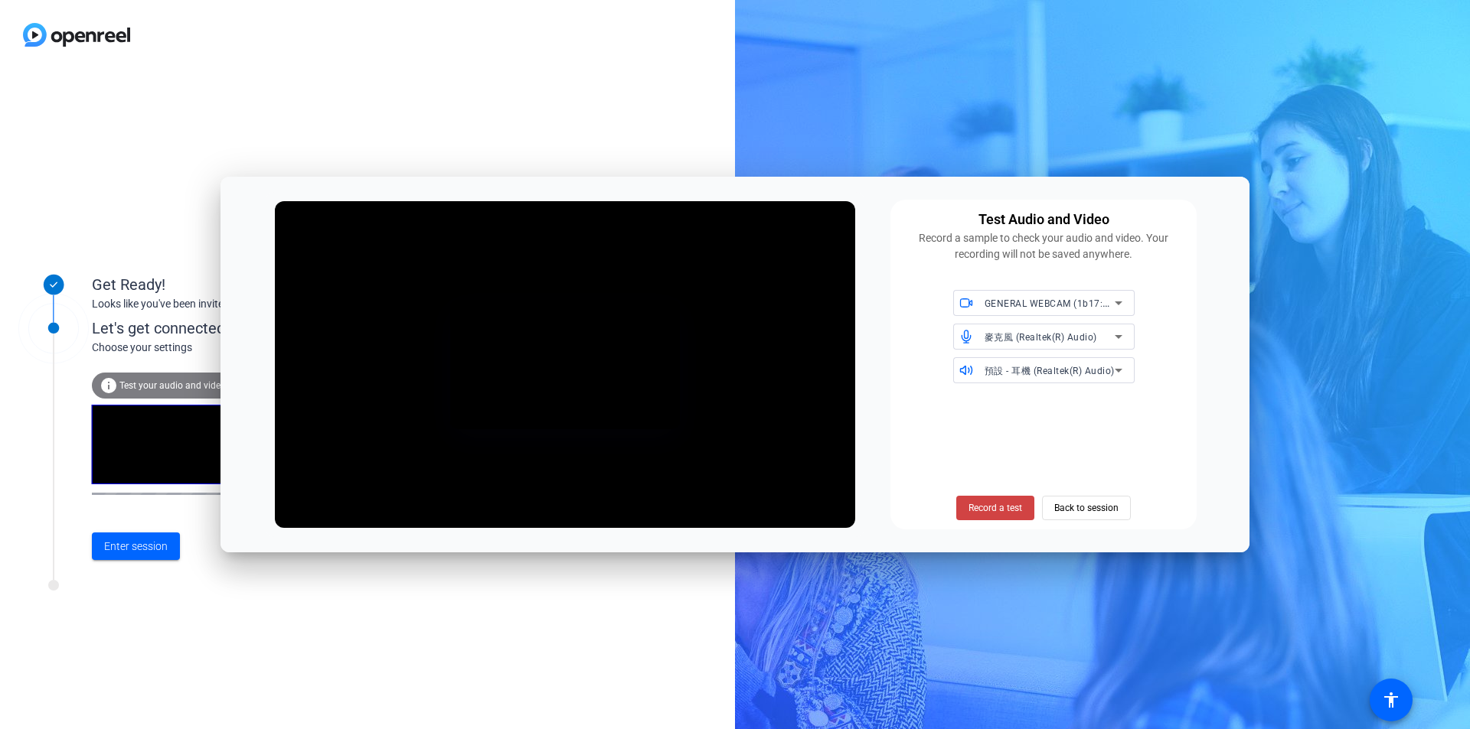
click at [993, 506] on span "Record a test" at bounding box center [995, 508] width 54 height 14
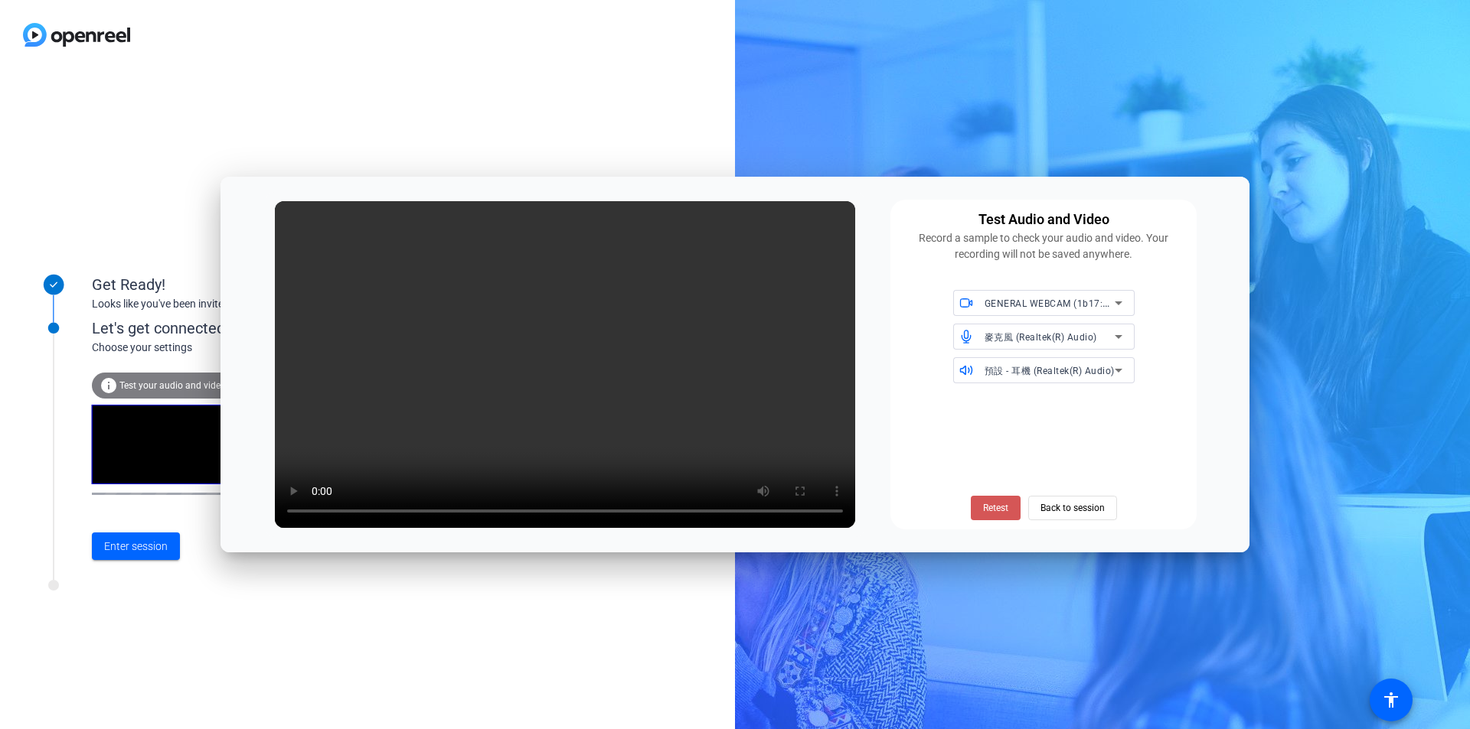
click at [993, 506] on span "Retest" at bounding box center [995, 508] width 25 height 14
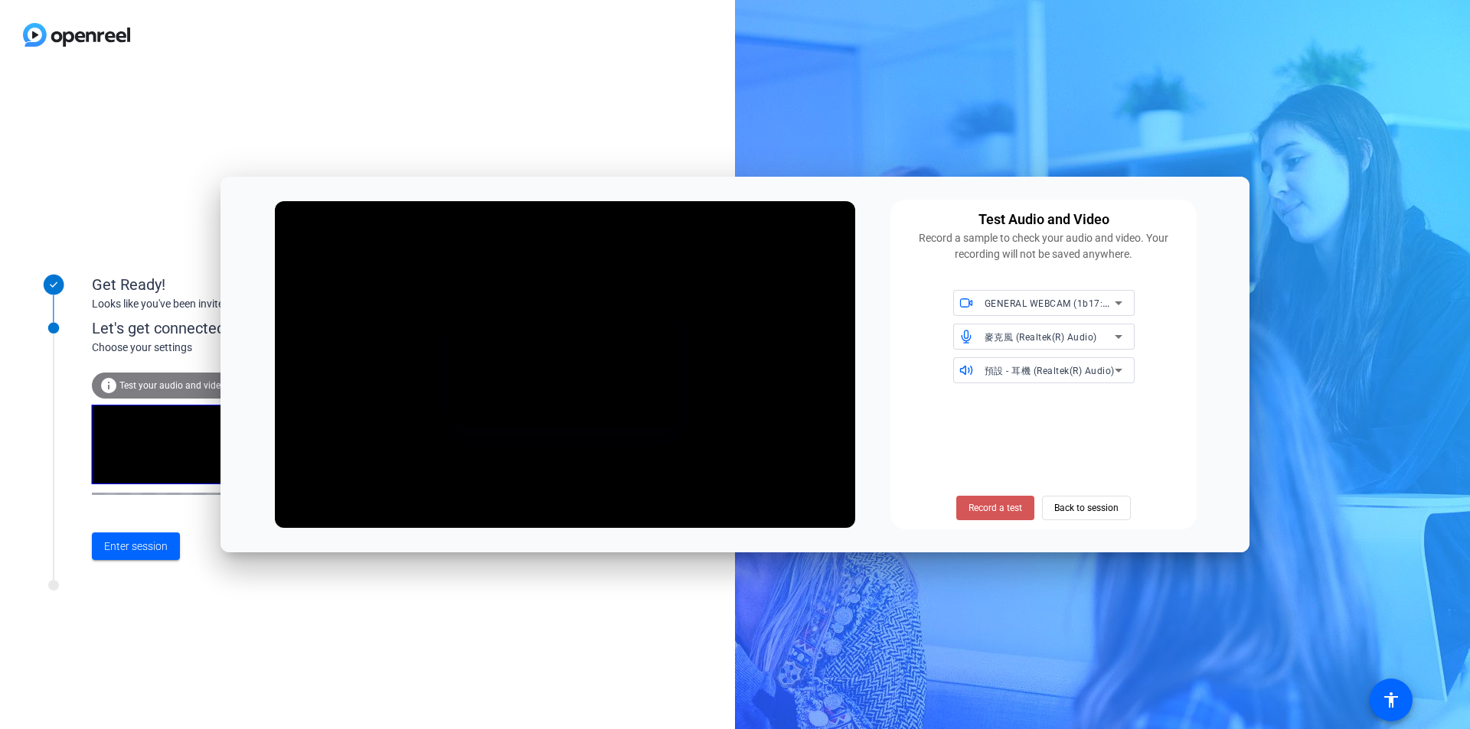
click at [993, 506] on span "Record a test" at bounding box center [995, 508] width 54 height 14
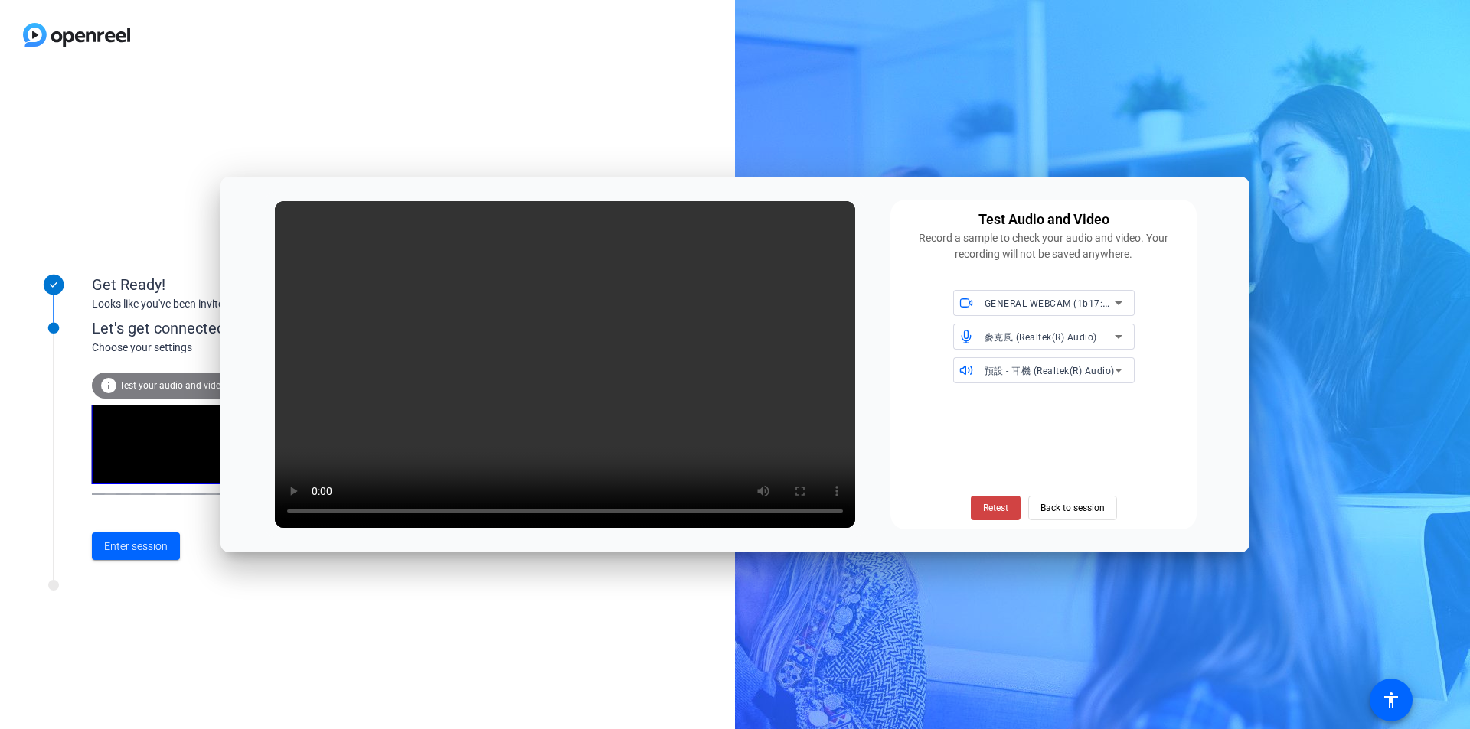
click at [1111, 302] on icon at bounding box center [1118, 303] width 18 height 18
click at [1111, 302] on div at bounding box center [735, 364] width 1470 height 729
click at [1065, 506] on span "Back to session" at bounding box center [1072, 508] width 64 height 29
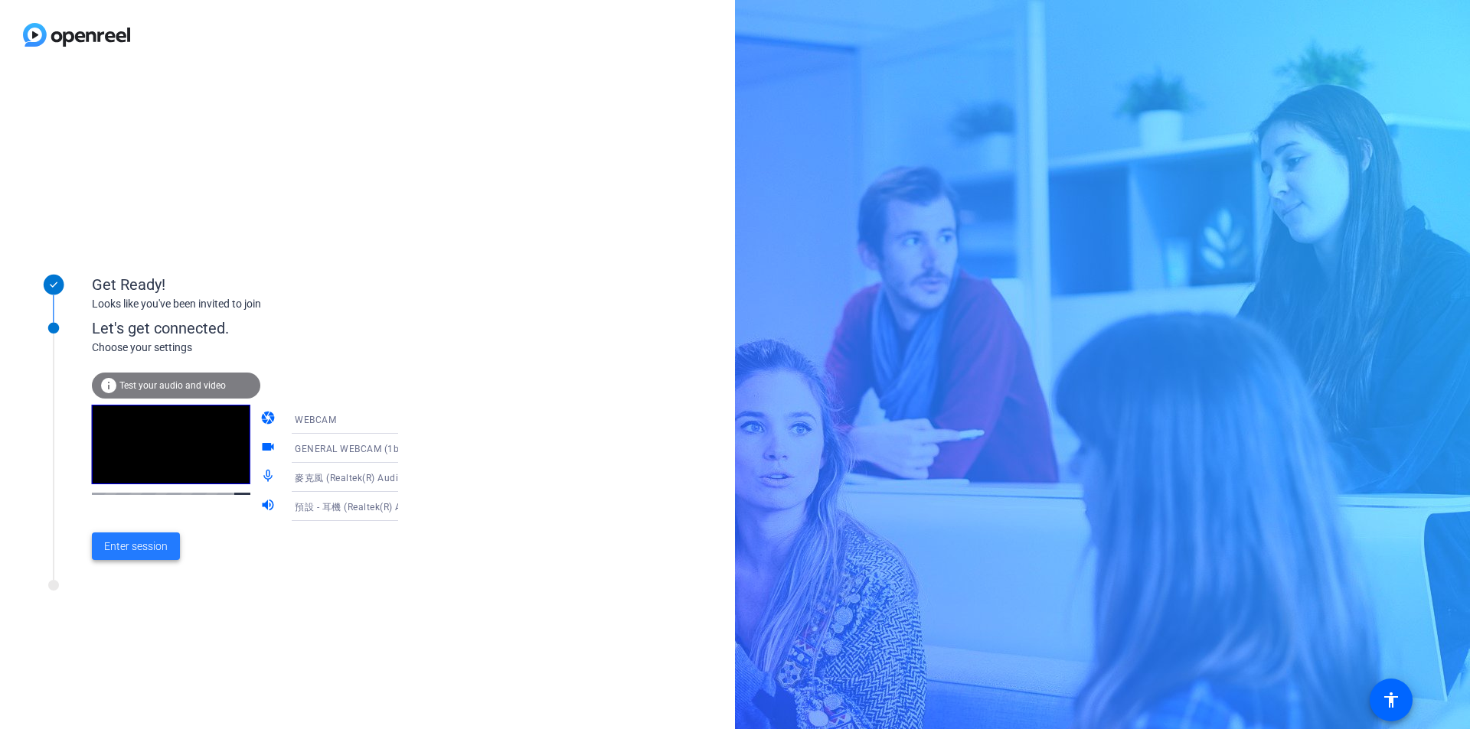
click at [141, 541] on span "Enter session" at bounding box center [136, 547] width 64 height 16
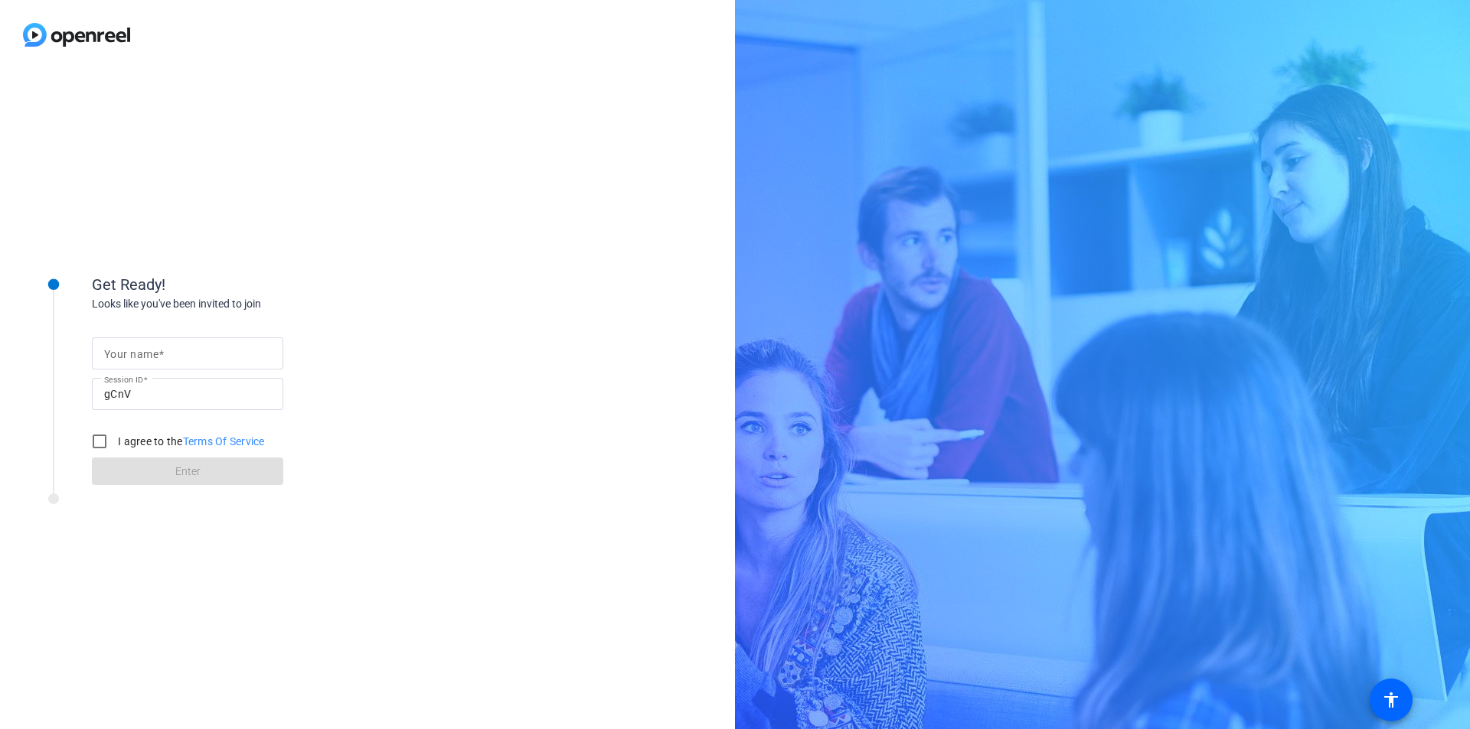
click at [136, 351] on mat-label "Your name" at bounding box center [131, 354] width 54 height 12
click at [136, 351] on input "Your name" at bounding box center [187, 353] width 167 height 18
click at [142, 346] on input "Your name" at bounding box center [187, 353] width 167 height 18
type input "[PERSON_NAME]"
click at [96, 440] on input "I agree to the Terms Of Service" at bounding box center [99, 441] width 31 height 31
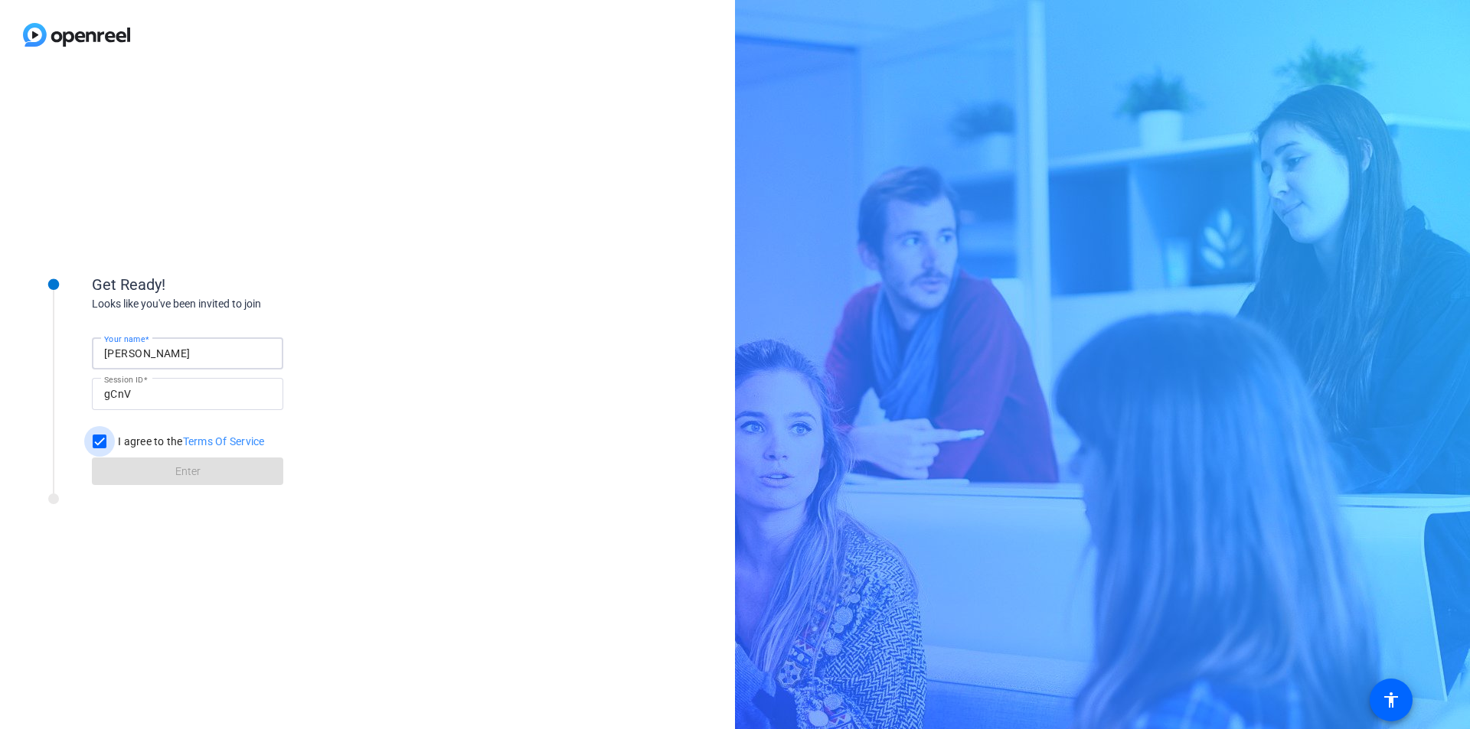
checkbox input "true"
click at [197, 473] on span "Enter" at bounding box center [187, 472] width 25 height 16
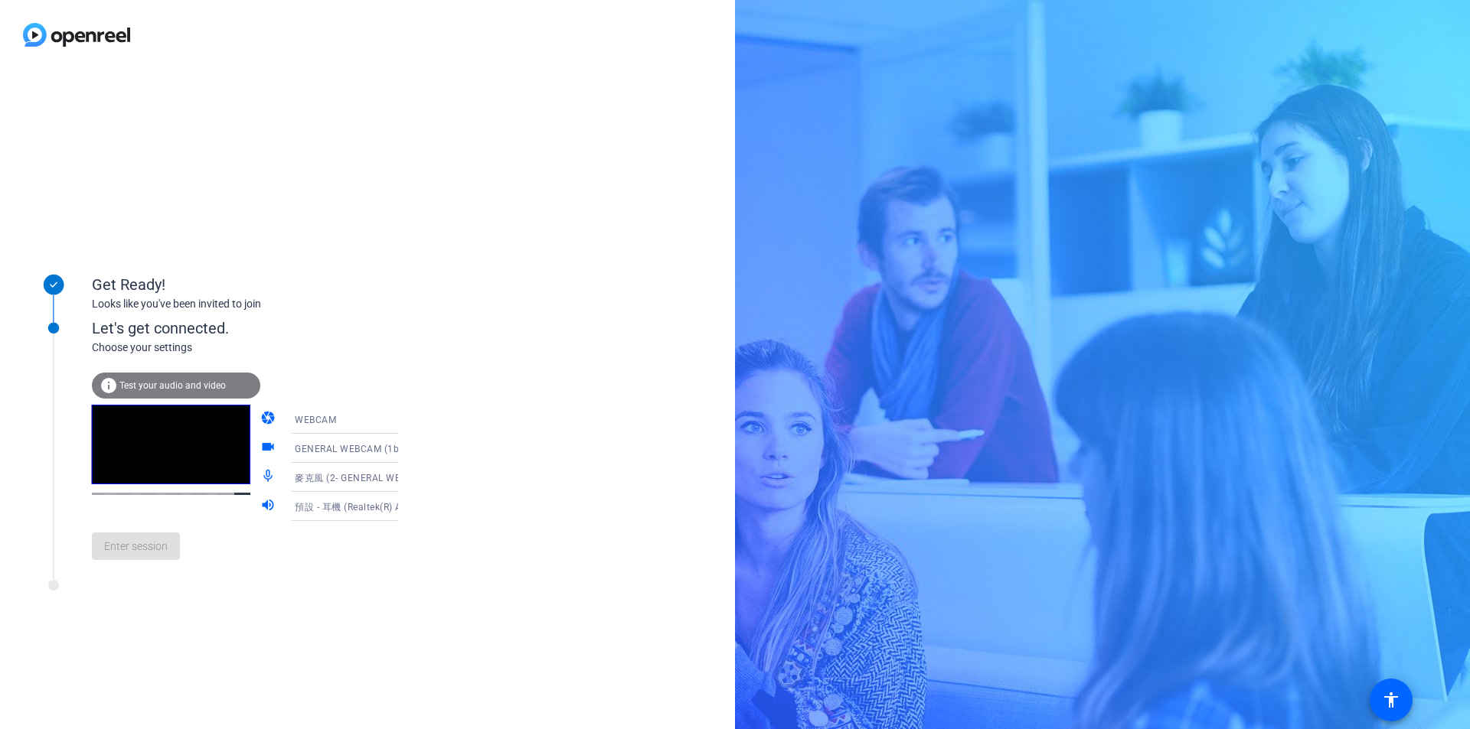
click at [346, 452] on span "GENERAL WEBCAM (1b17:0211)" at bounding box center [367, 448] width 145 height 12
click at [508, 420] on div at bounding box center [735, 364] width 1470 height 729
click at [179, 385] on span "Test your audio and video" at bounding box center [172, 385] width 106 height 11
